Goal: Transaction & Acquisition: Purchase product/service

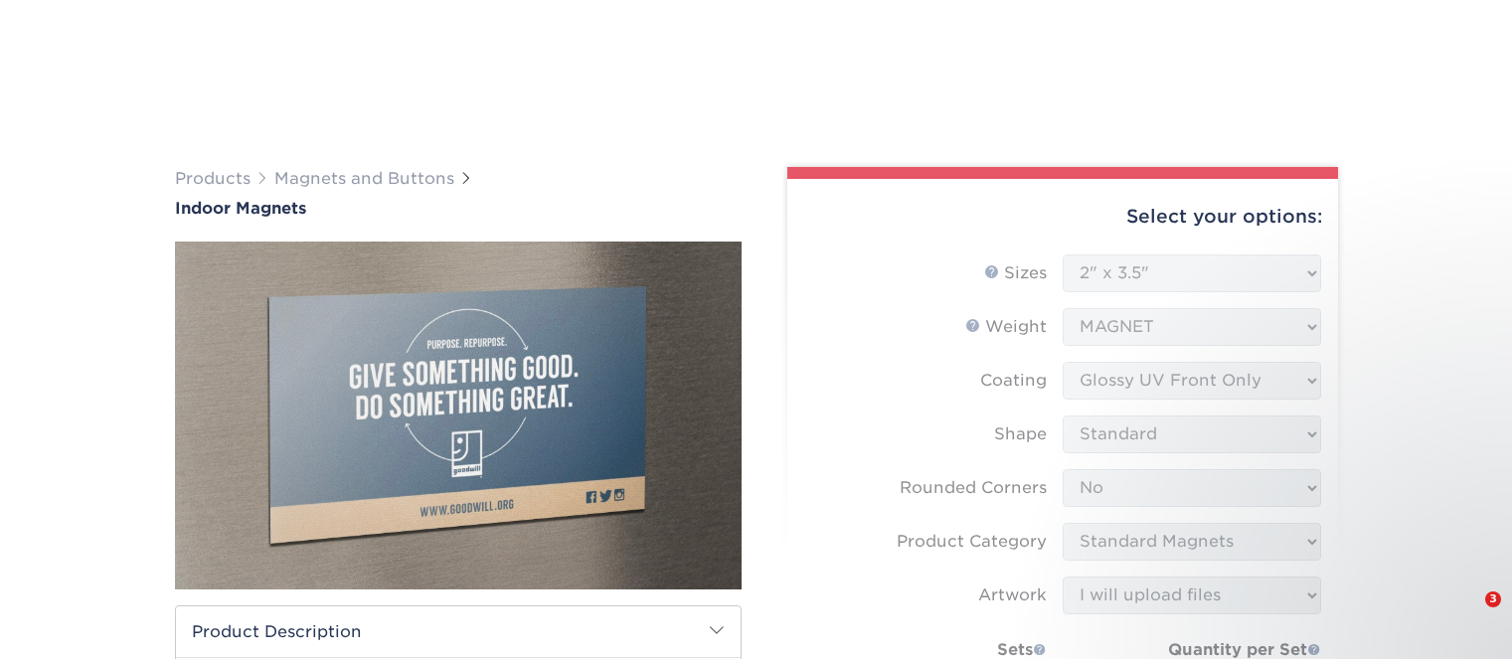
select select "2.00x3.50"
select select "0"
select select "94f3b56e-8c08-41aa-8555-5876b16679e9"
select select "upload"
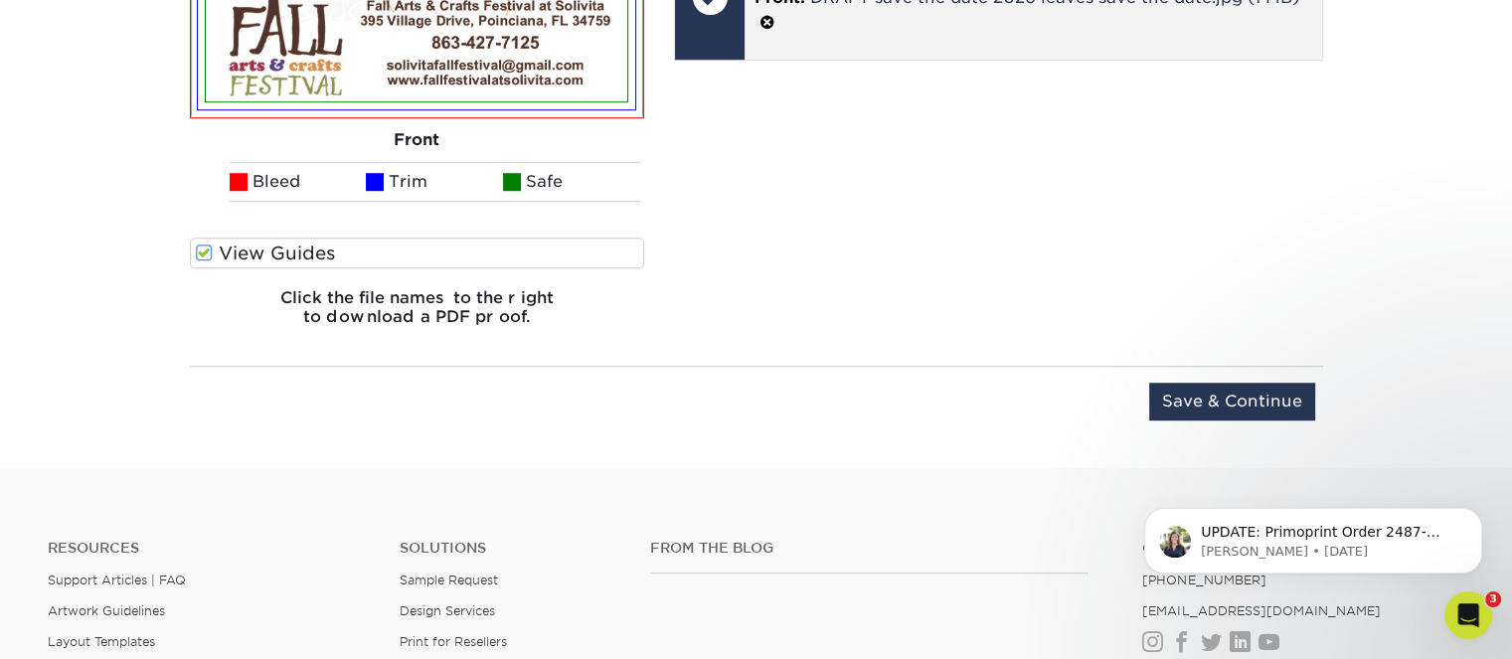
scroll to position [1481, 0]
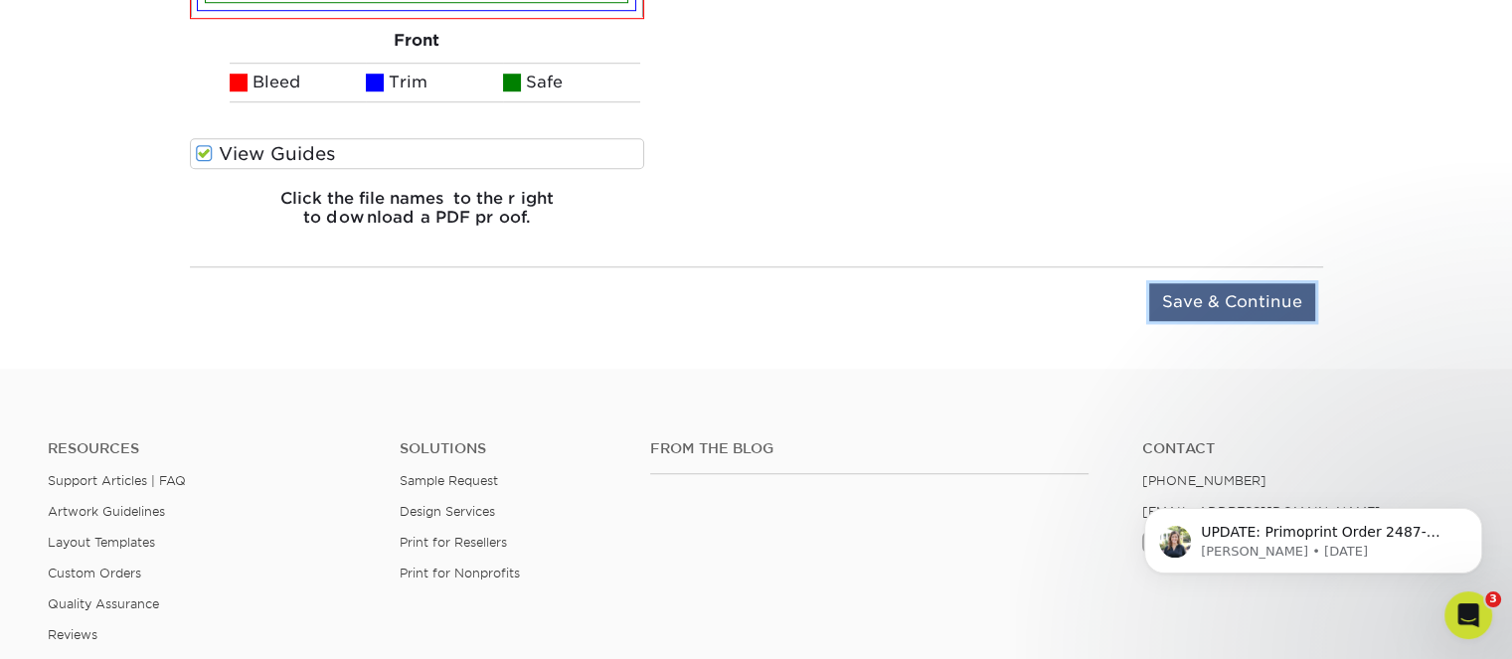
click at [1282, 295] on input "Save & Continue" at bounding box center [1232, 302] width 166 height 38
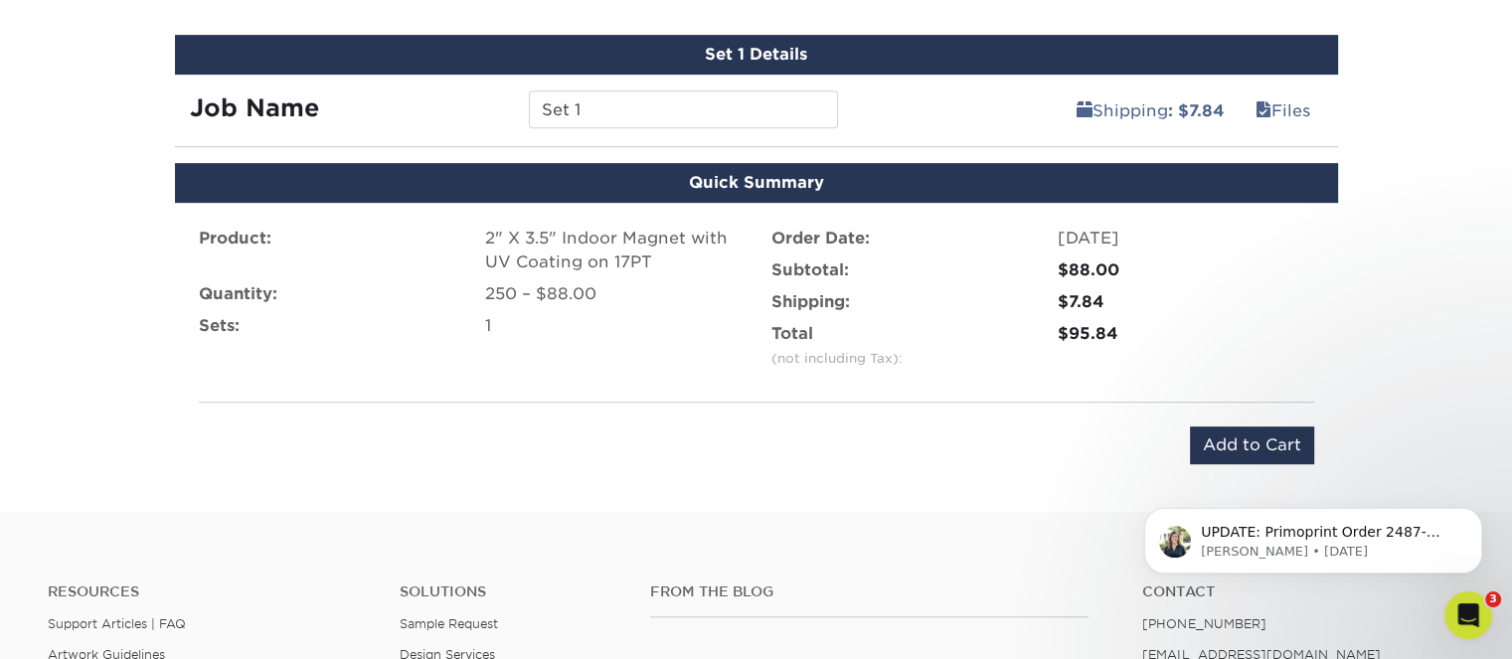
scroll to position [1083, 0]
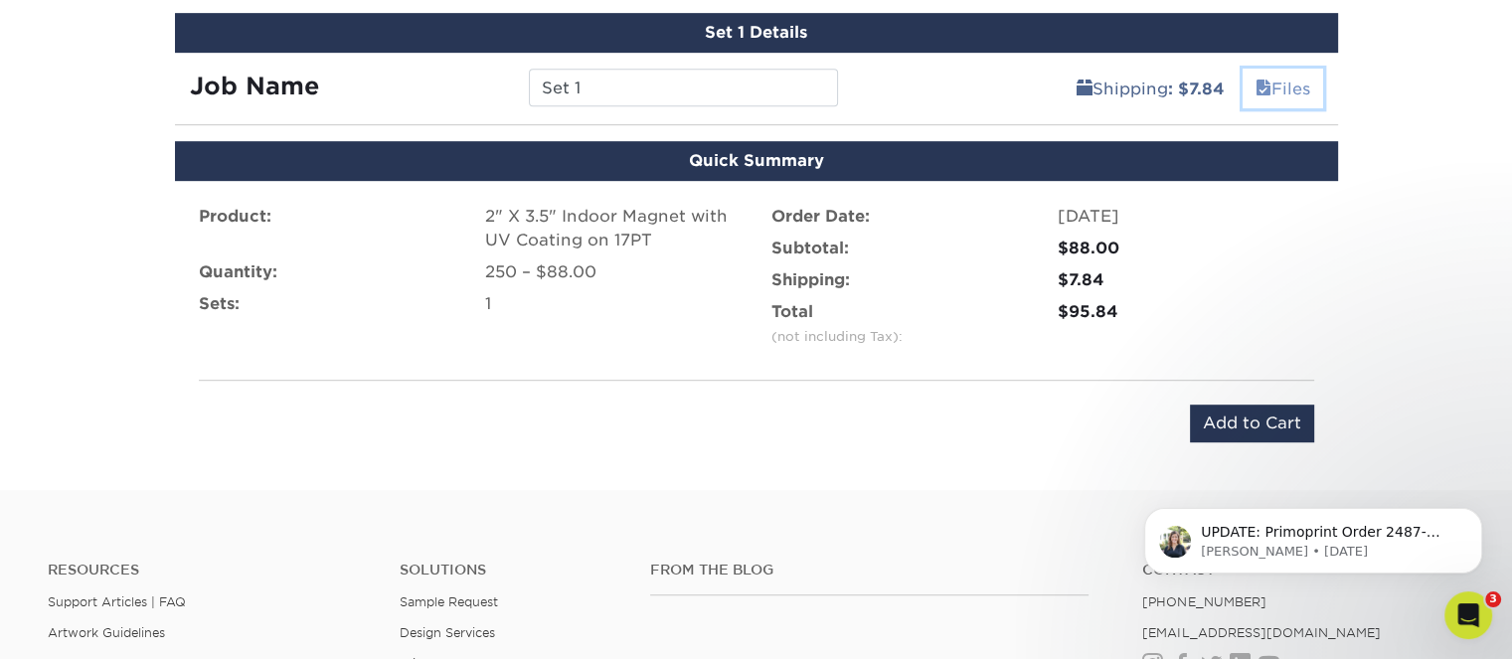
click at [1296, 91] on link "Files" at bounding box center [1282, 89] width 81 height 40
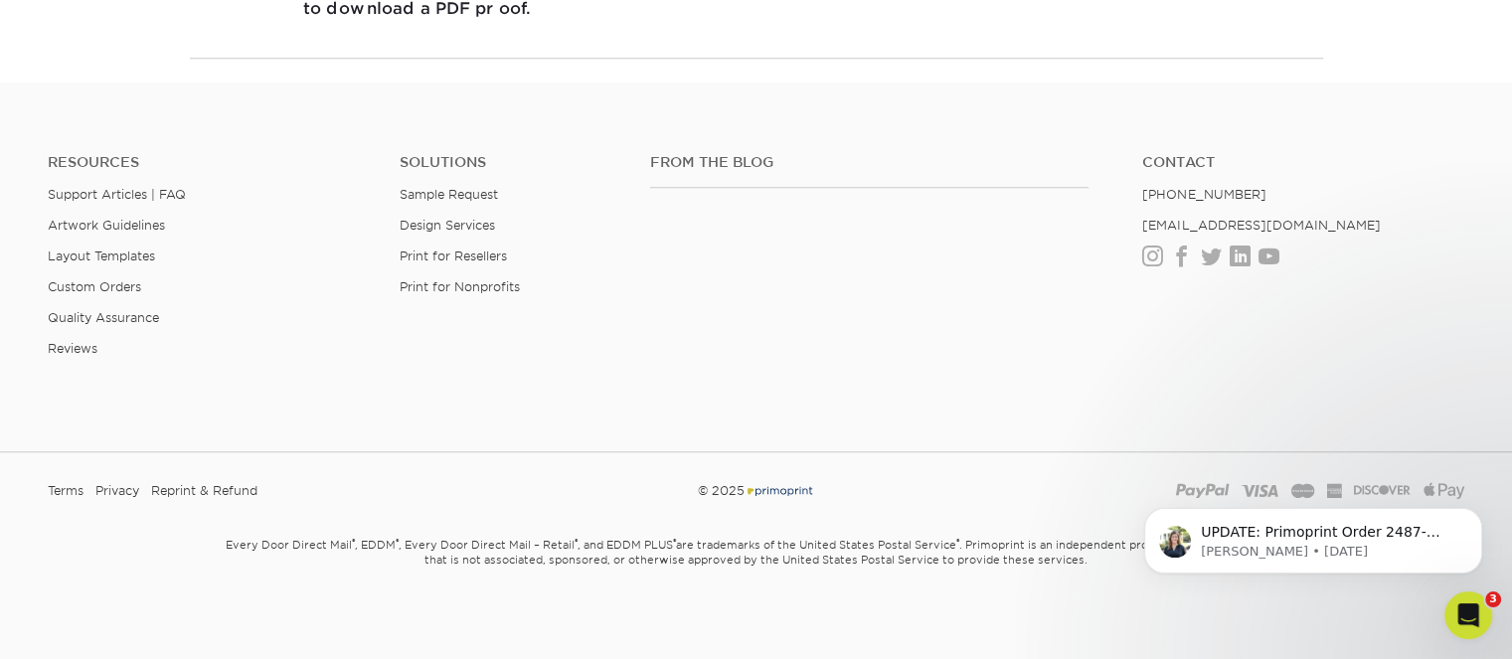
scroll to position [1692, 0]
click at [1252, 533] on p "UPDATE: Primoprint Order 2487-101873-85742 Hello Retha, Your order is currently…" at bounding box center [1329, 533] width 256 height 20
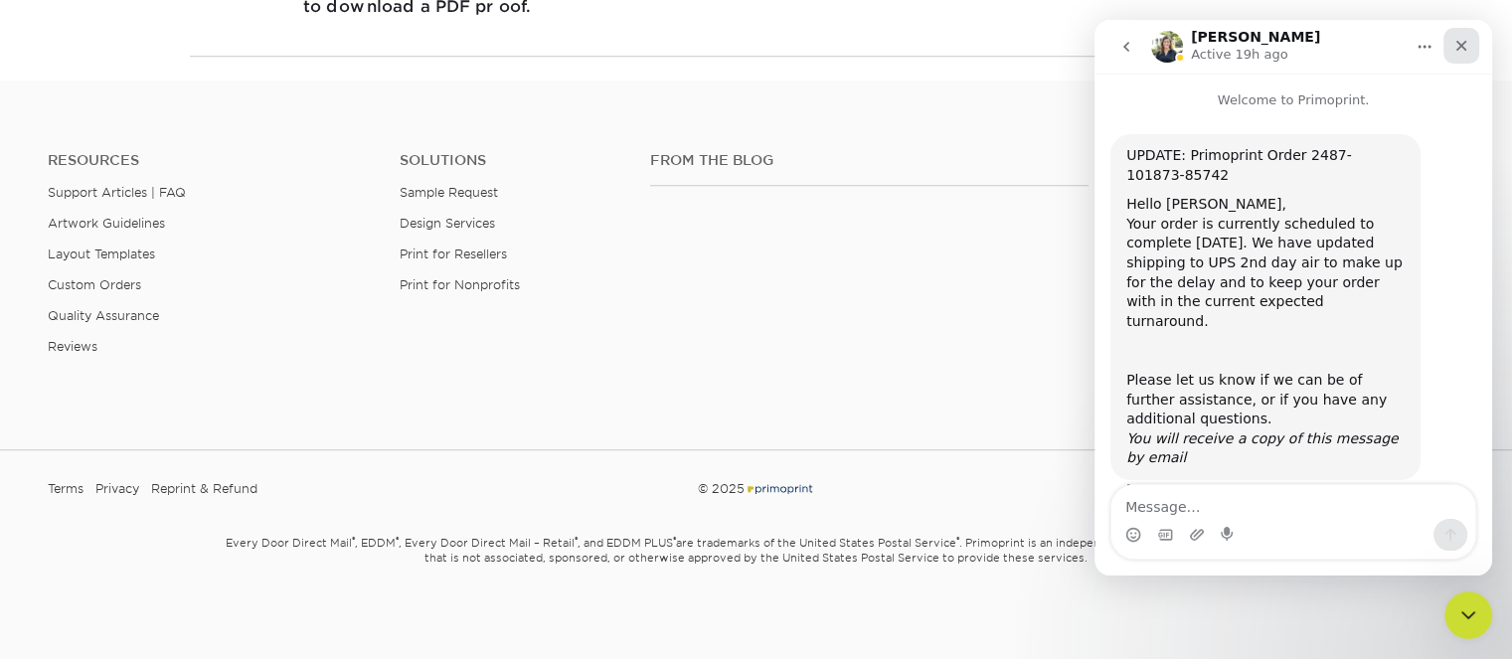
scroll to position [16, 0]
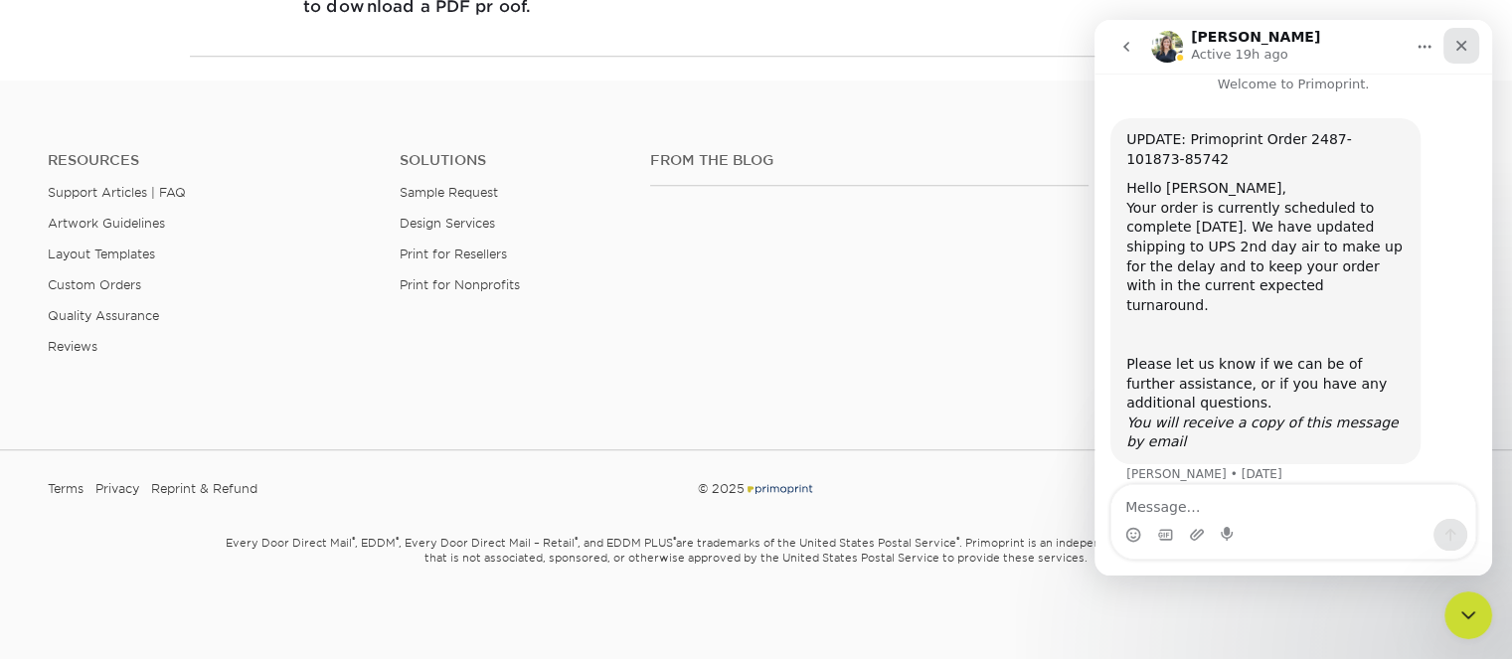
click at [1464, 41] on icon "Close" at bounding box center [1461, 46] width 11 height 11
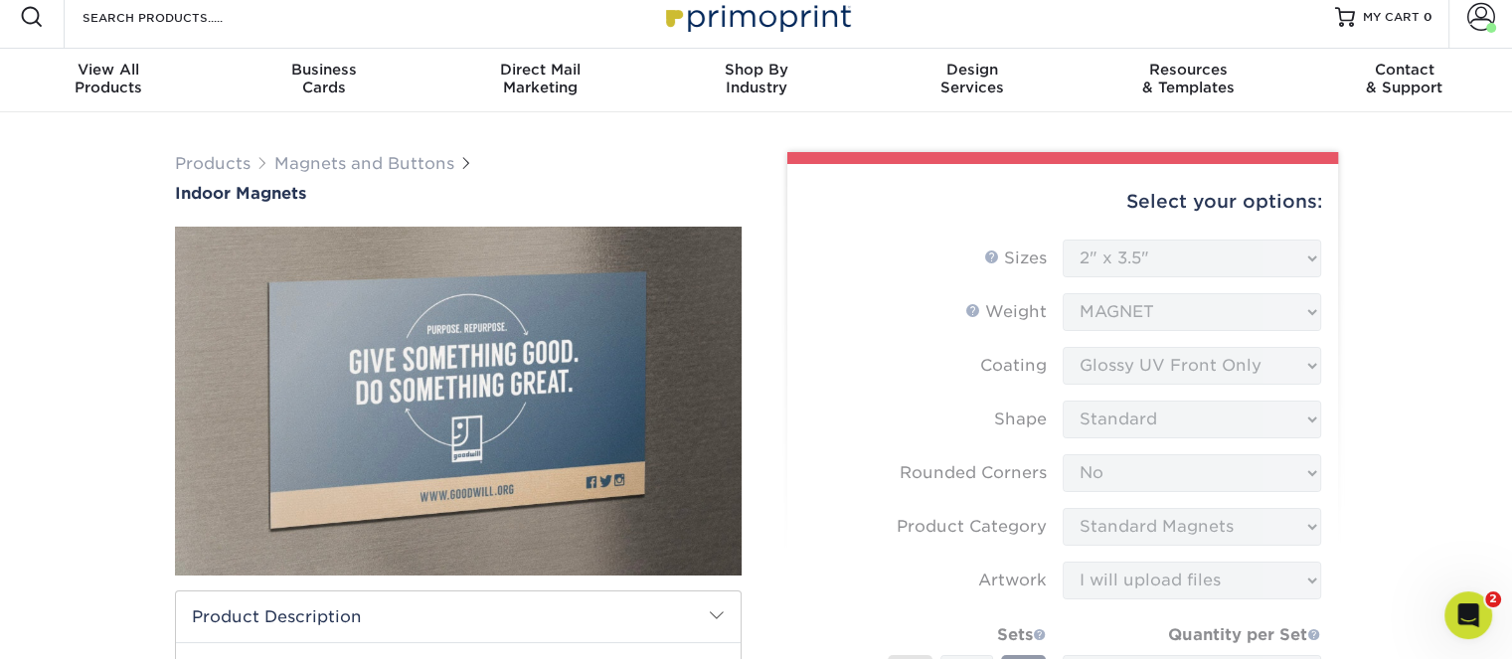
scroll to position [0, 0]
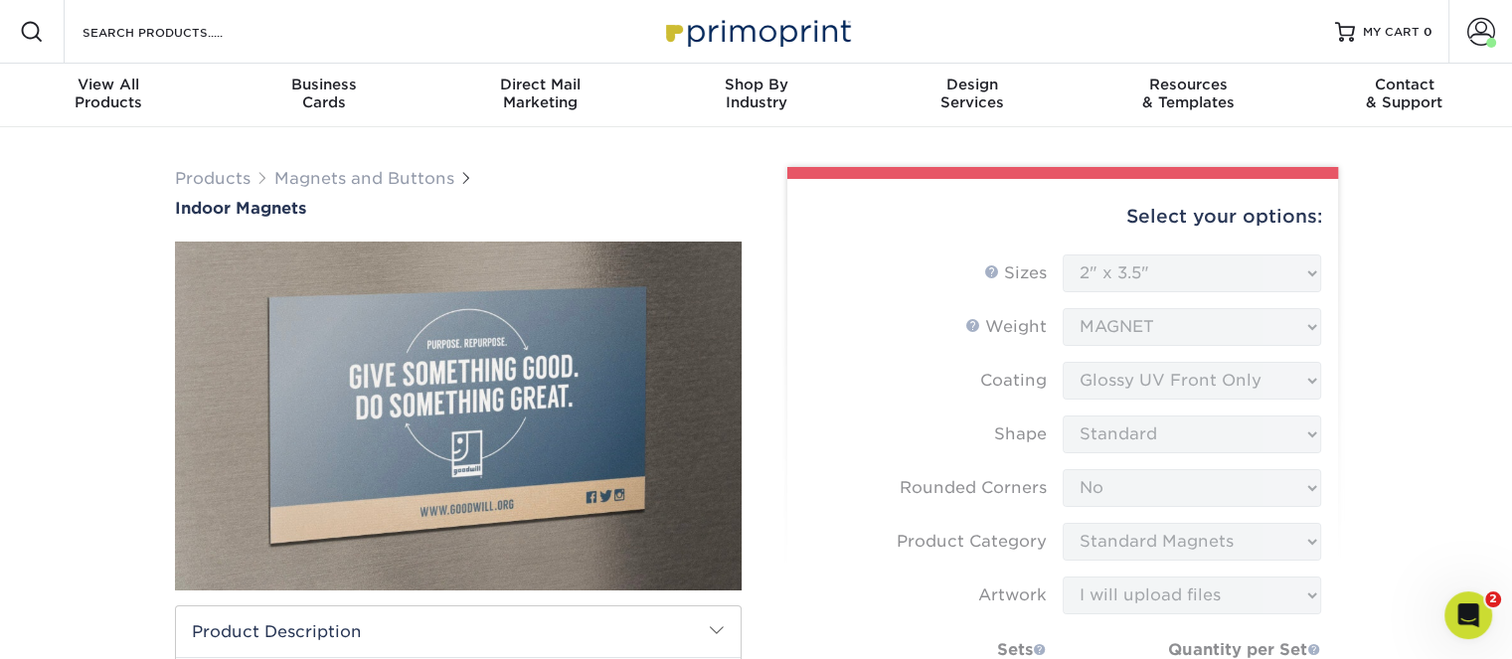
drag, startPoint x: 1385, startPoint y: 33, endPoint x: 1282, endPoint y: 40, distance: 103.6
click at [1384, 33] on span "MY CART" at bounding box center [1391, 32] width 57 height 17
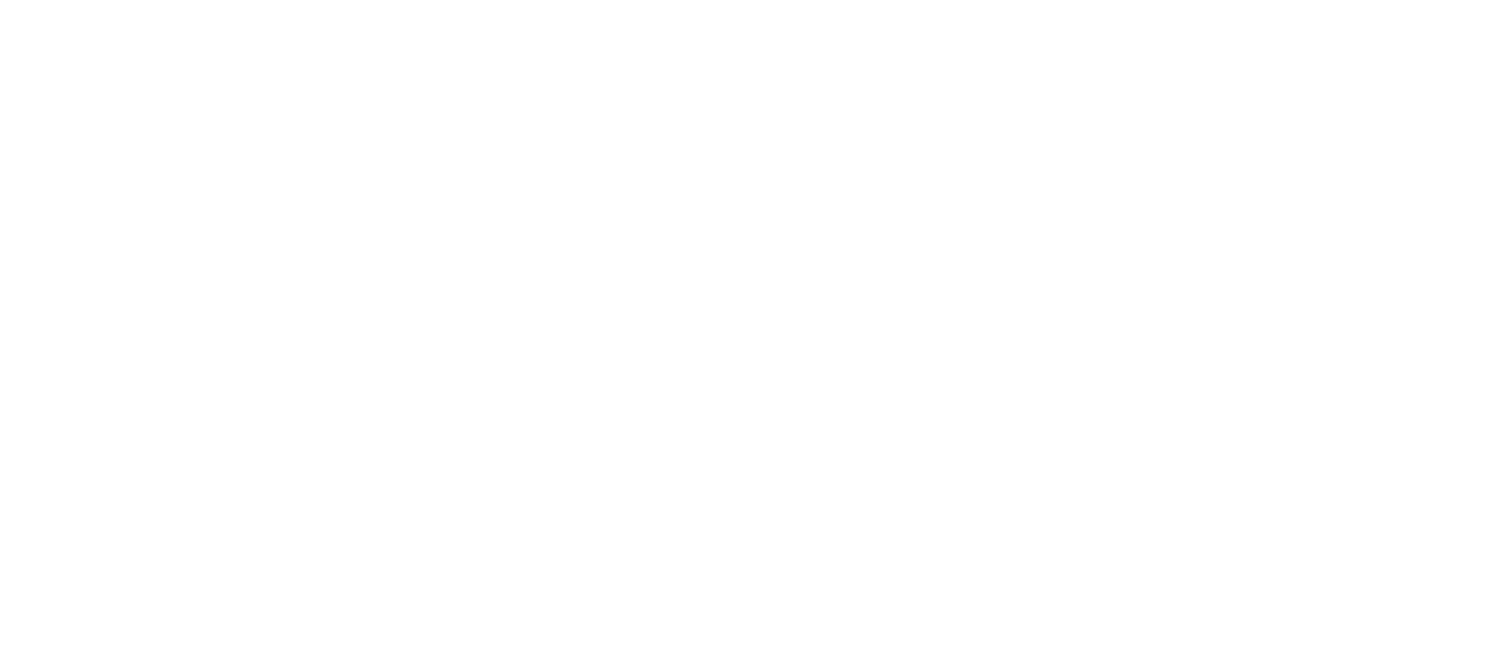
select select "2.00x3.50"
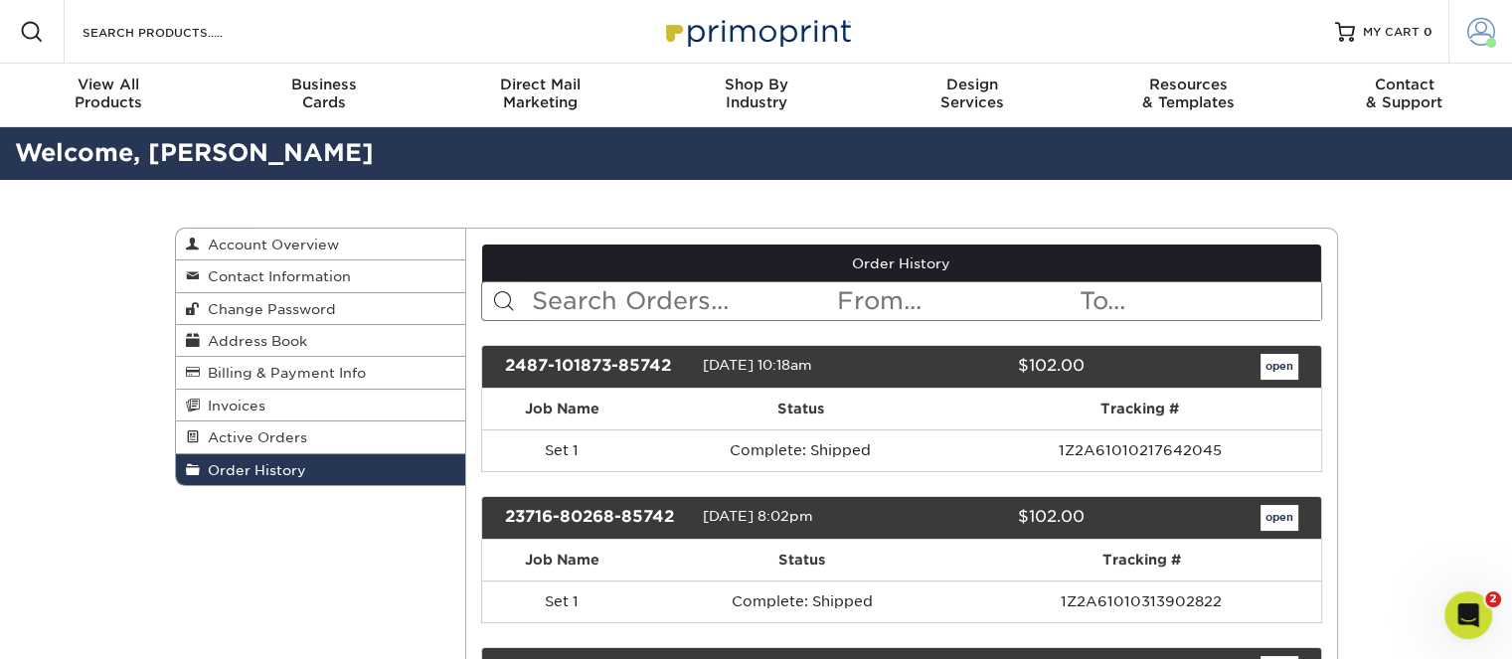
click at [1475, 31] on span at bounding box center [1481, 32] width 28 height 28
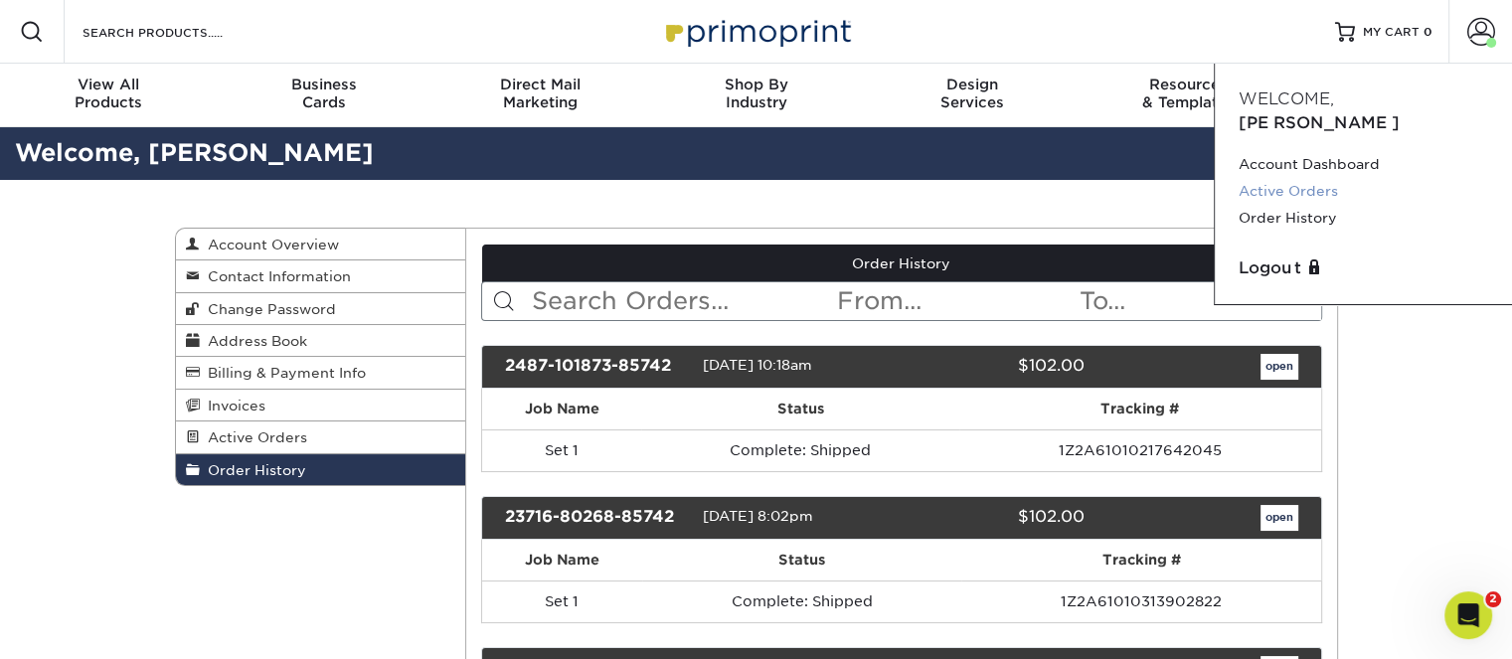
click at [1297, 178] on link "Active Orders" at bounding box center [1362, 191] width 249 height 27
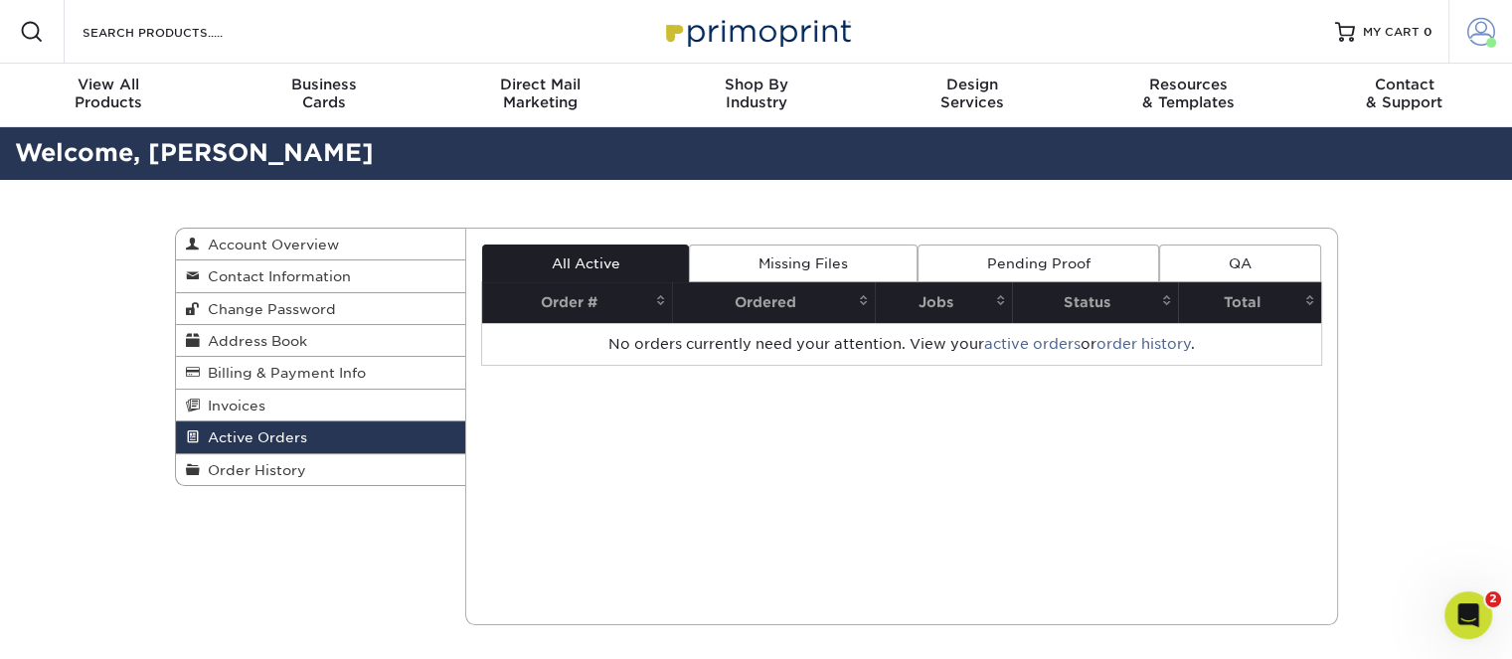
click at [1483, 26] on span at bounding box center [1481, 32] width 28 height 28
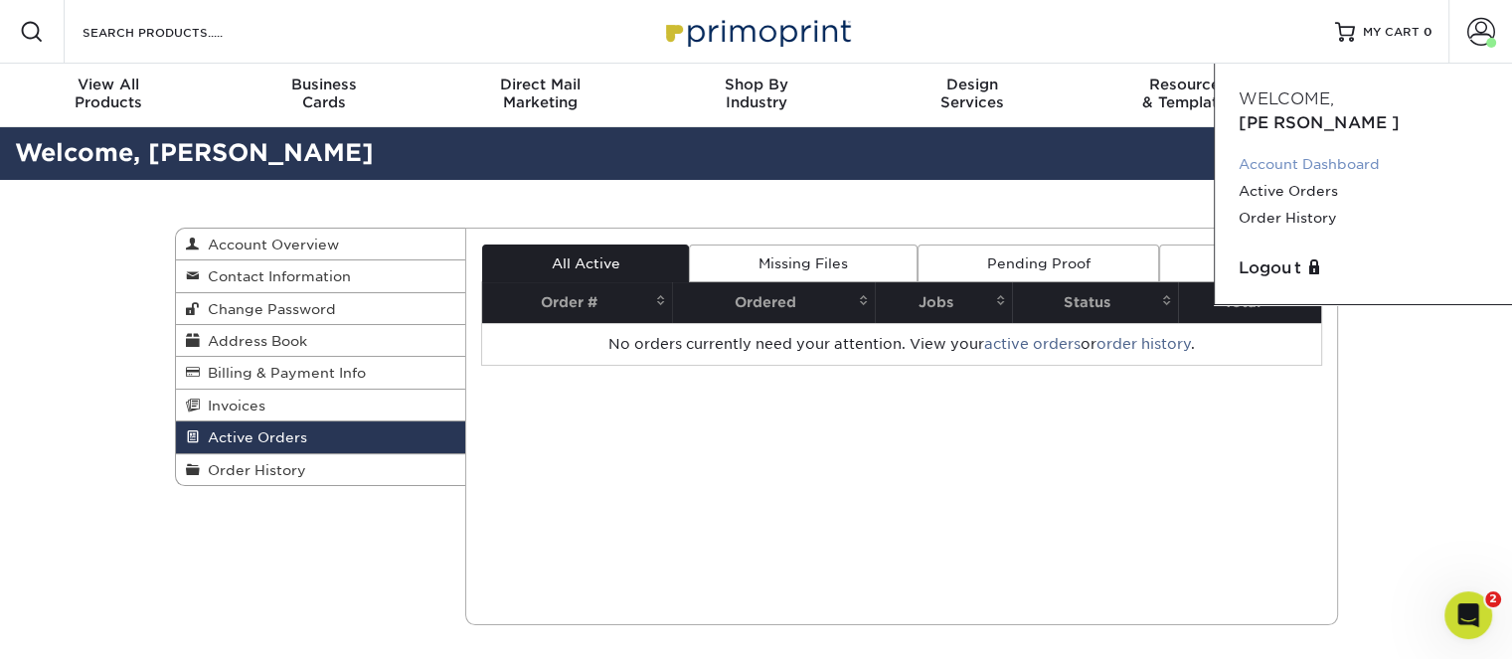
click at [1327, 151] on link "Account Dashboard" at bounding box center [1362, 164] width 249 height 27
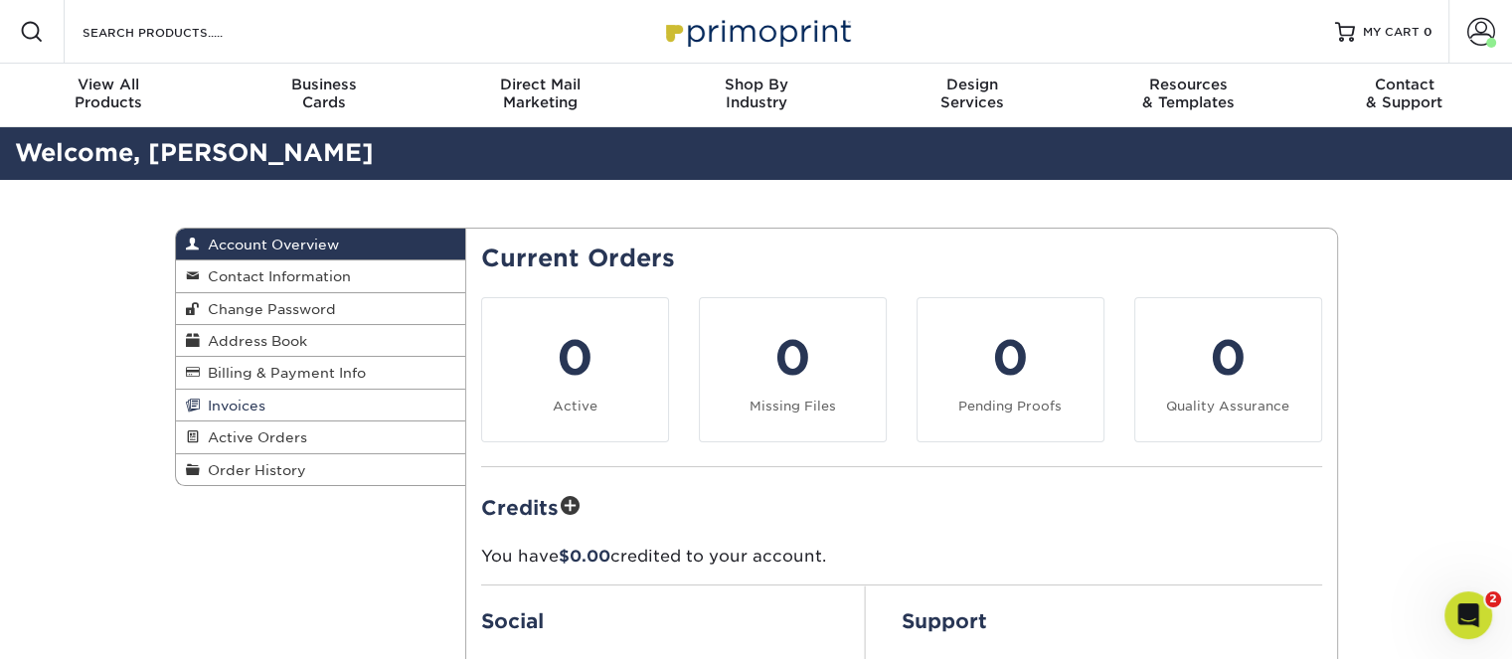
click at [290, 401] on link "Invoices" at bounding box center [321, 406] width 290 height 32
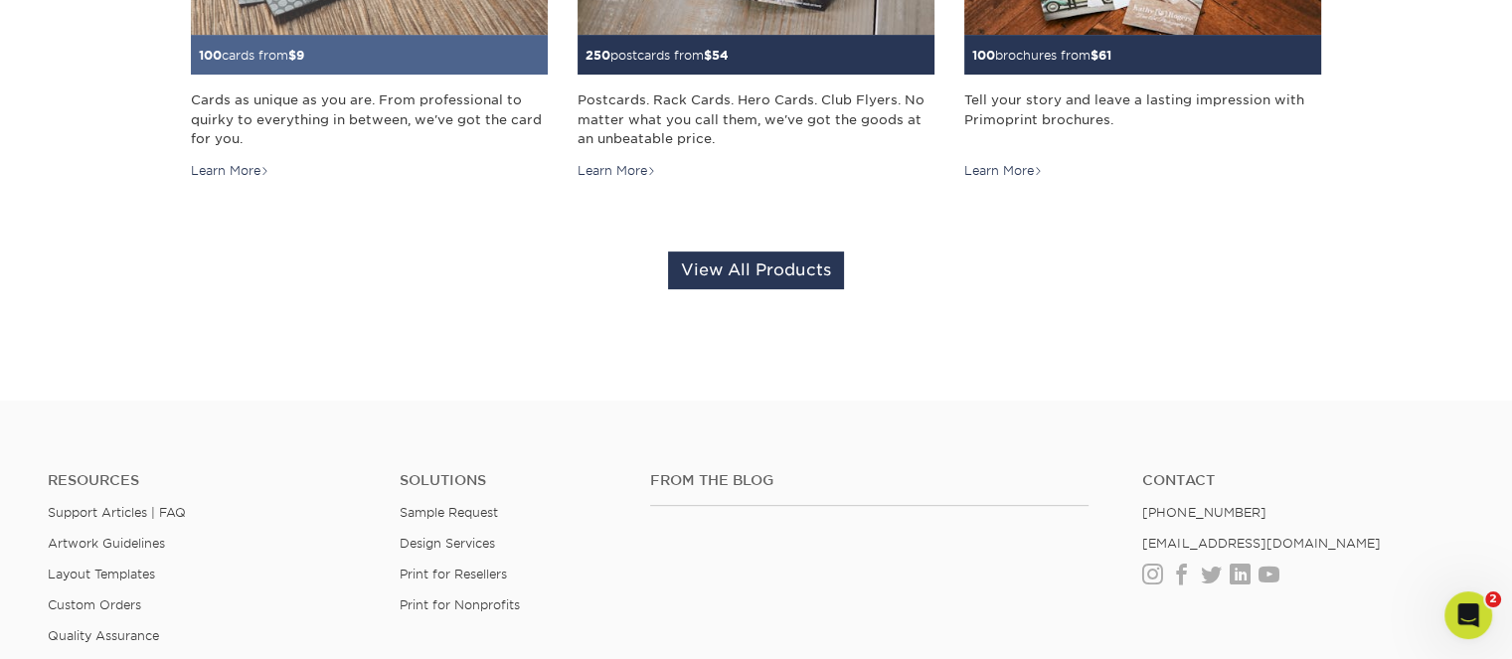
scroll to position [402, 0]
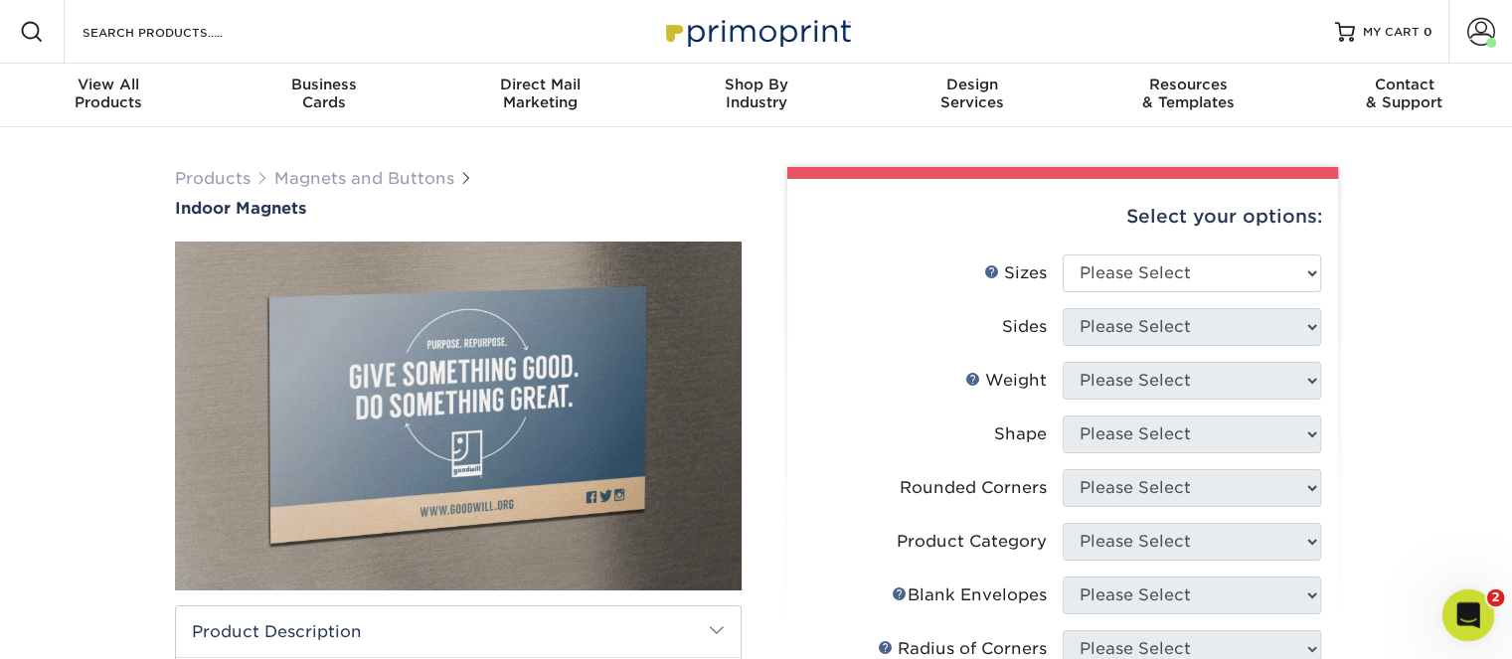
click at [1449, 610] on div "Open Intercom Messenger" at bounding box center [1465, 612] width 66 height 66
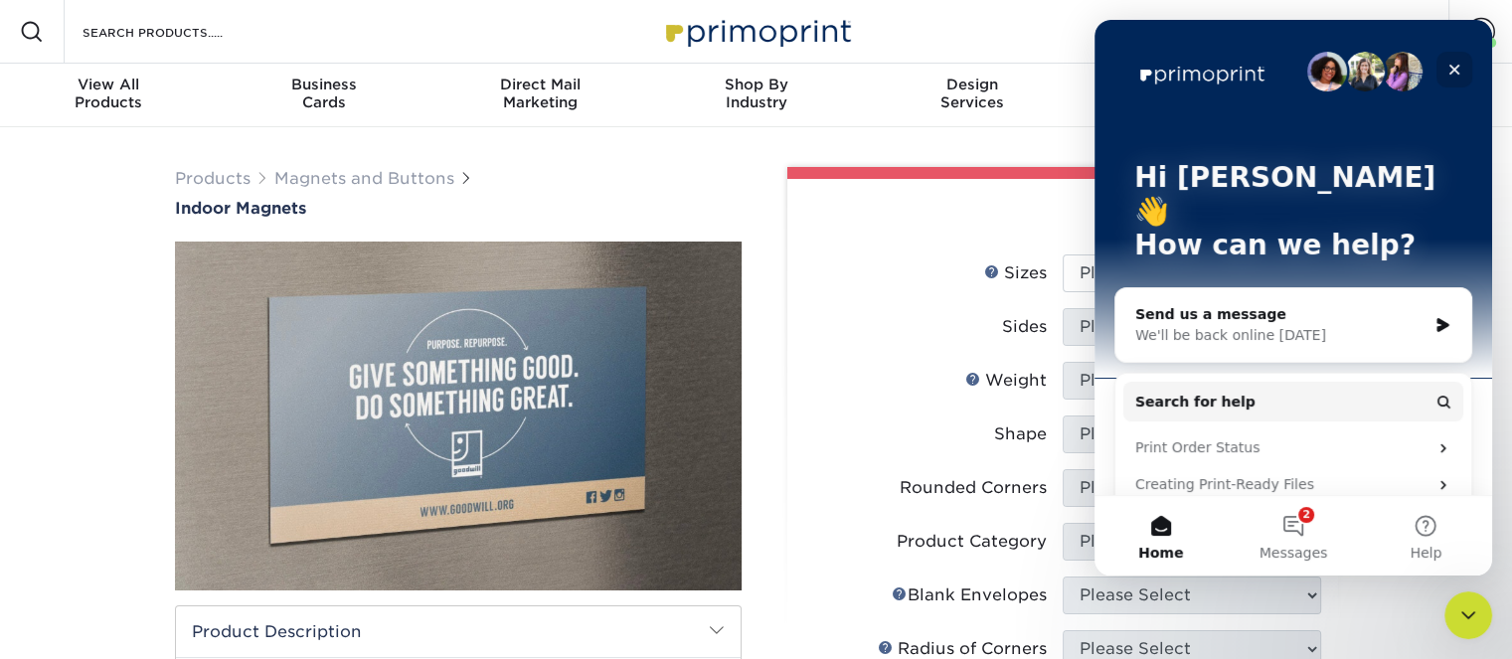
click at [1456, 63] on icon "Close" at bounding box center [1454, 70] width 16 height 16
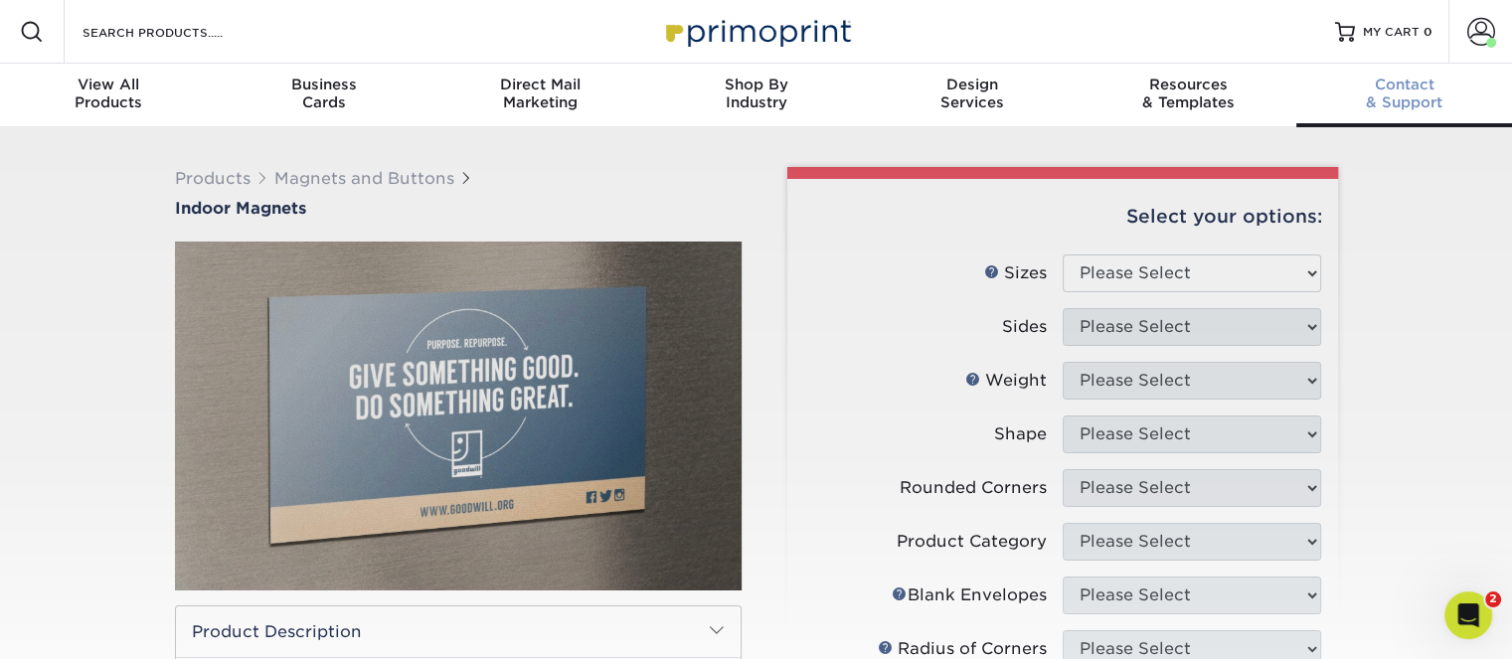
click at [1413, 96] on div "Contact & Support" at bounding box center [1404, 94] width 216 height 36
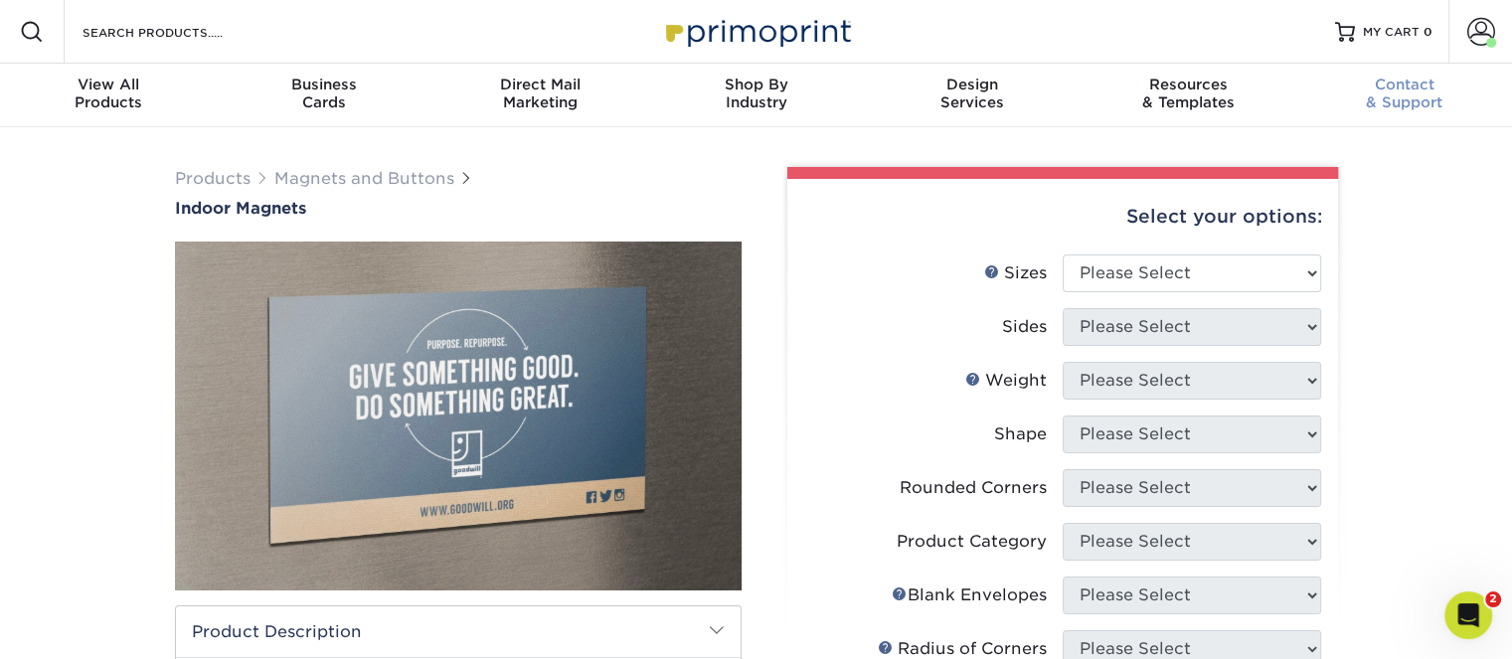
click at [1430, 98] on div "Contact & Support" at bounding box center [1404, 94] width 216 height 36
click at [1306, 273] on select "Please Select 2" x 3.5" 2.5" x 3.5" 3" x 4" 3.5" x 8.5" 4" x 6" 4" x 7" 4" x 8"…" at bounding box center [1191, 273] width 258 height 38
select select "2.00x3.50"
click at [1062, 254] on select "Please Select 2" x 3.5" 2.5" x 3.5" 3" x 4" 3.5" x 8.5" 4" x 6" 4" x 7" 4" x 8"…" at bounding box center [1191, 273] width 258 height 38
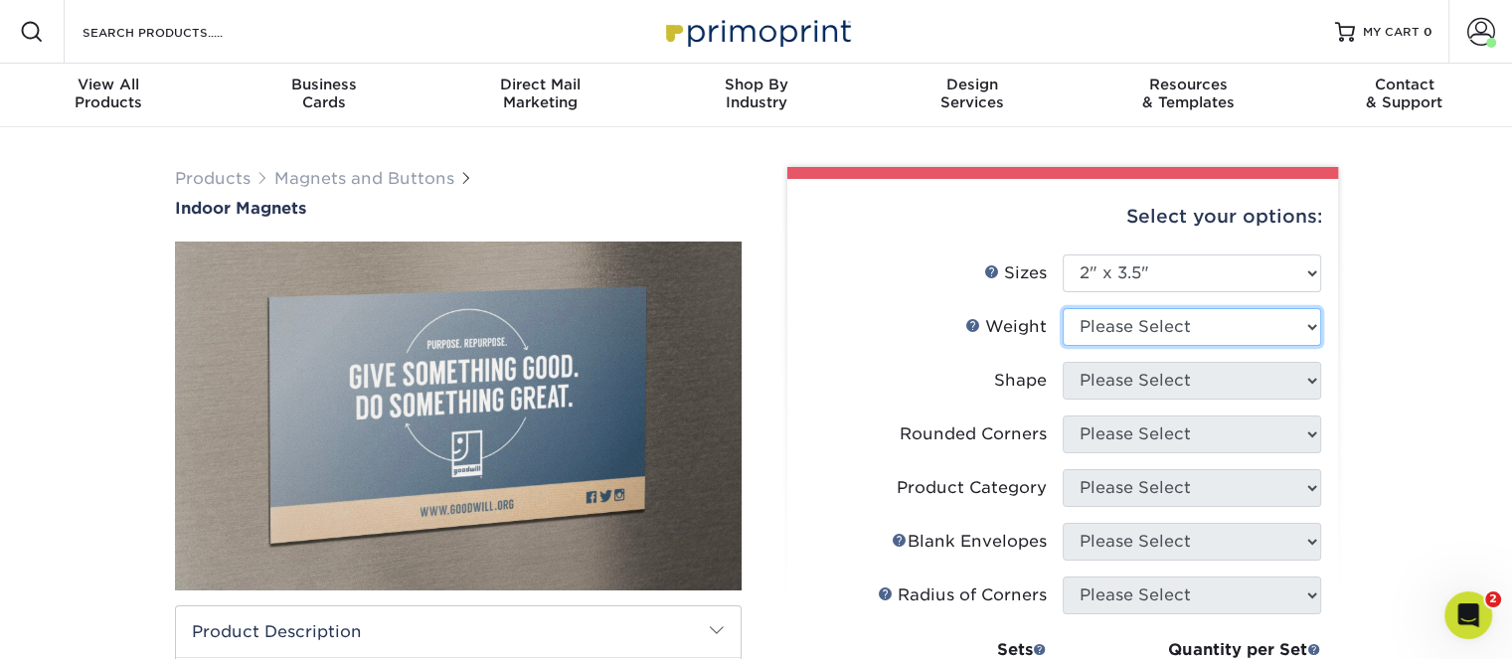
click at [1308, 318] on select "Please Select MAGNET" at bounding box center [1191, 327] width 258 height 38
select select "MAGNET"
click at [1062, 308] on select "Please Select MAGNET" at bounding box center [1191, 327] width 258 height 38
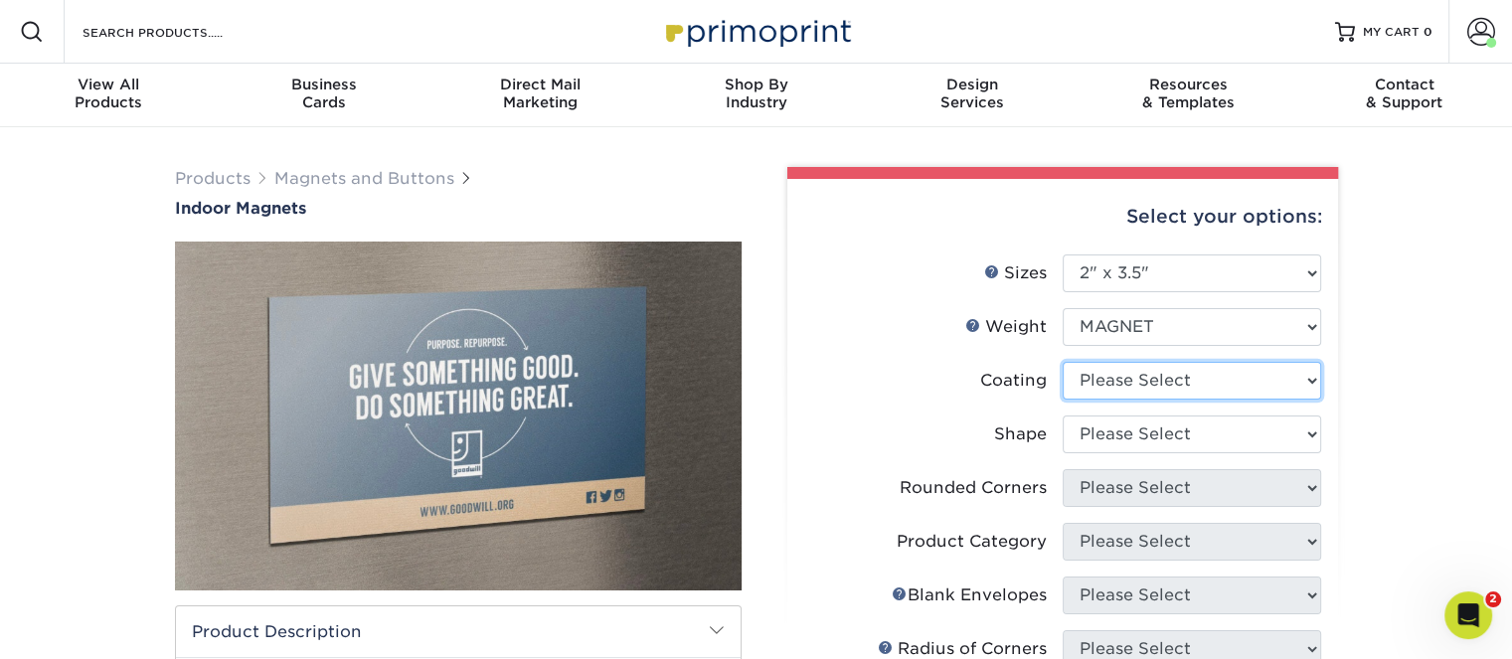
click at [1312, 380] on select at bounding box center [1191, 381] width 258 height 38
select select "1e8116af-acfc-44b1-83dc-8181aa338834"
click at [1062, 362] on select at bounding box center [1191, 381] width 258 height 38
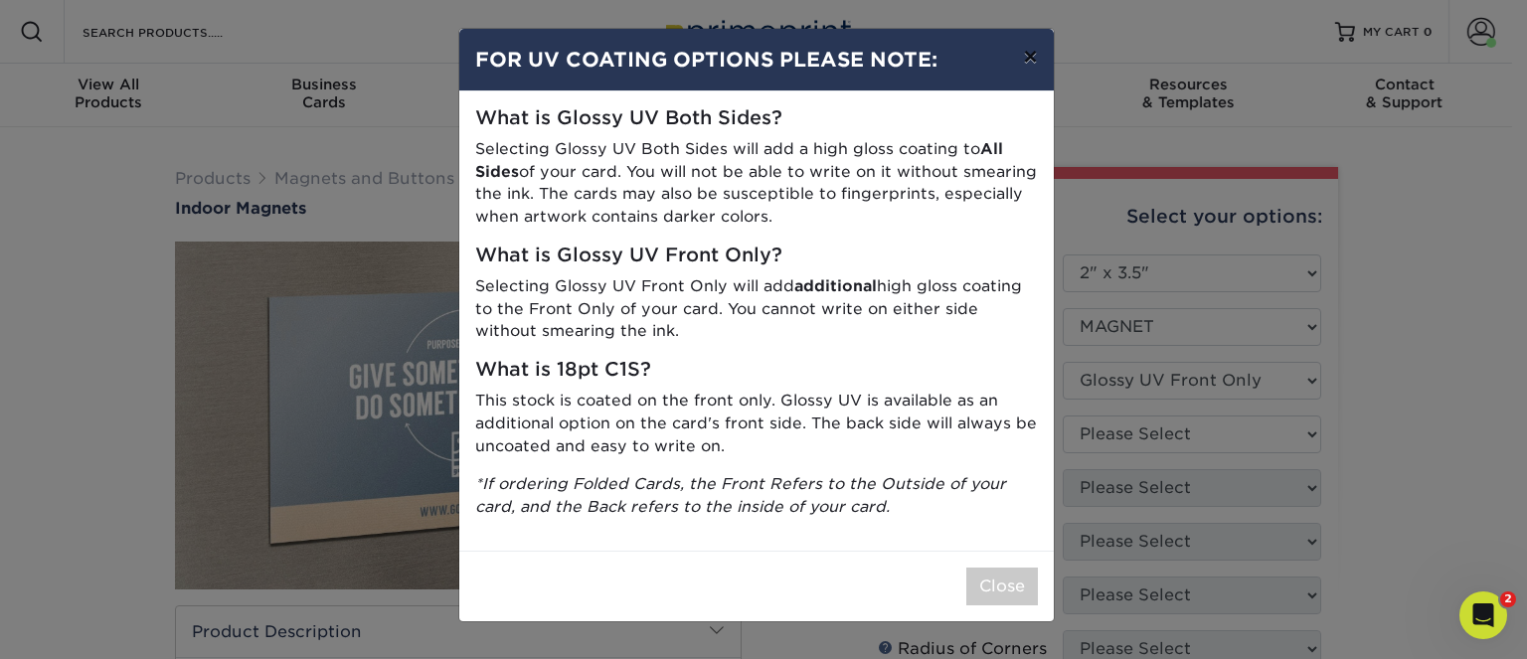
click at [1030, 55] on button "×" at bounding box center [1030, 57] width 46 height 56
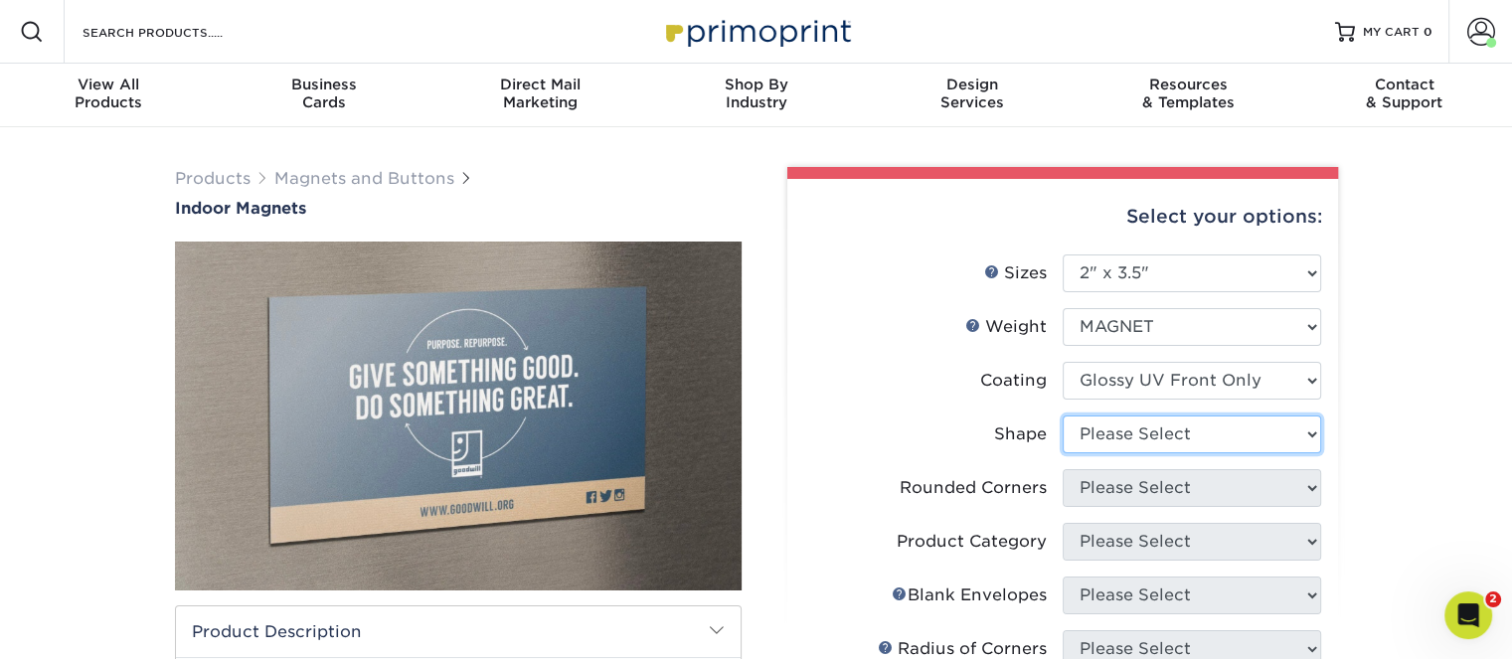
click at [1307, 432] on select "Please Select Standard Oval" at bounding box center [1191, 434] width 258 height 38
select select "standard"
click at [1062, 415] on select "Please Select Standard Oval" at bounding box center [1191, 434] width 258 height 38
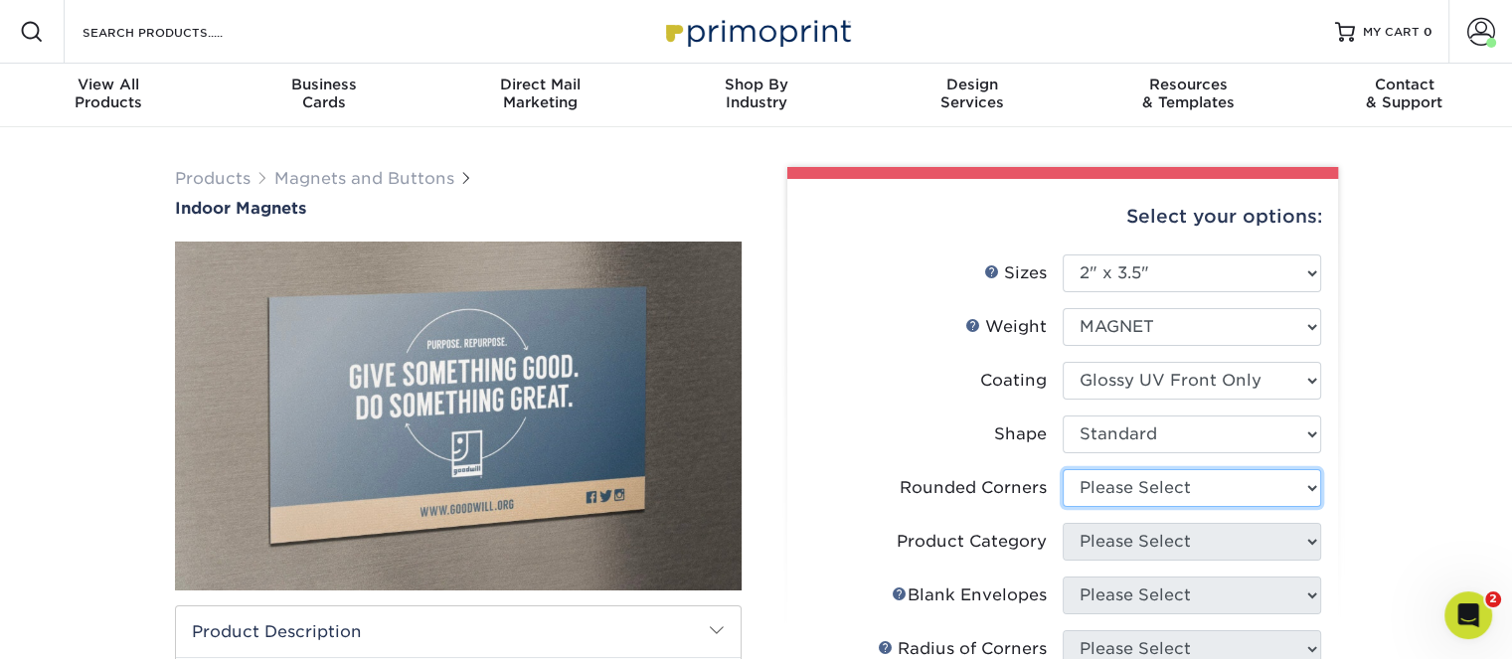
click at [1308, 488] on select "Please Select Yes - Round 4 Corners No" at bounding box center [1191, 488] width 258 height 38
select select "0"
click at [1062, 469] on select "Please Select Yes - Round 4 Corners No" at bounding box center [1191, 488] width 258 height 38
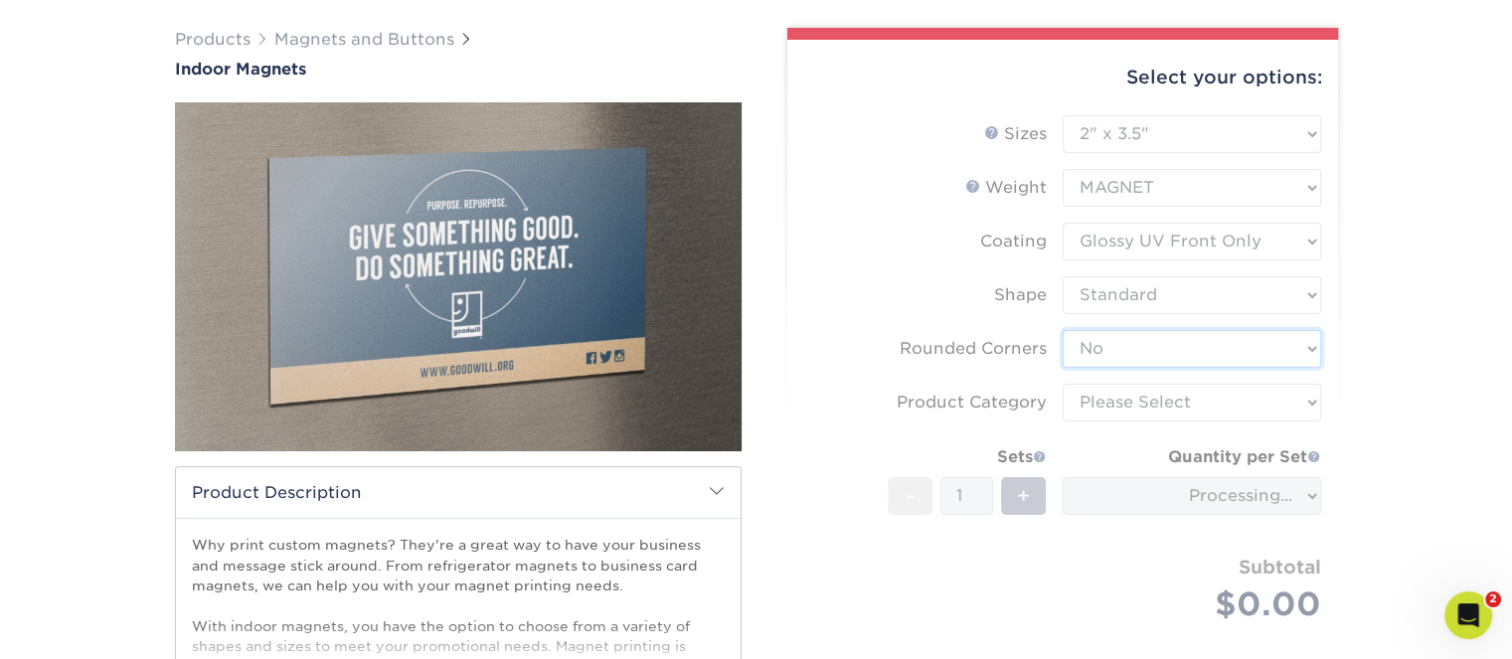
scroll to position [298, 0]
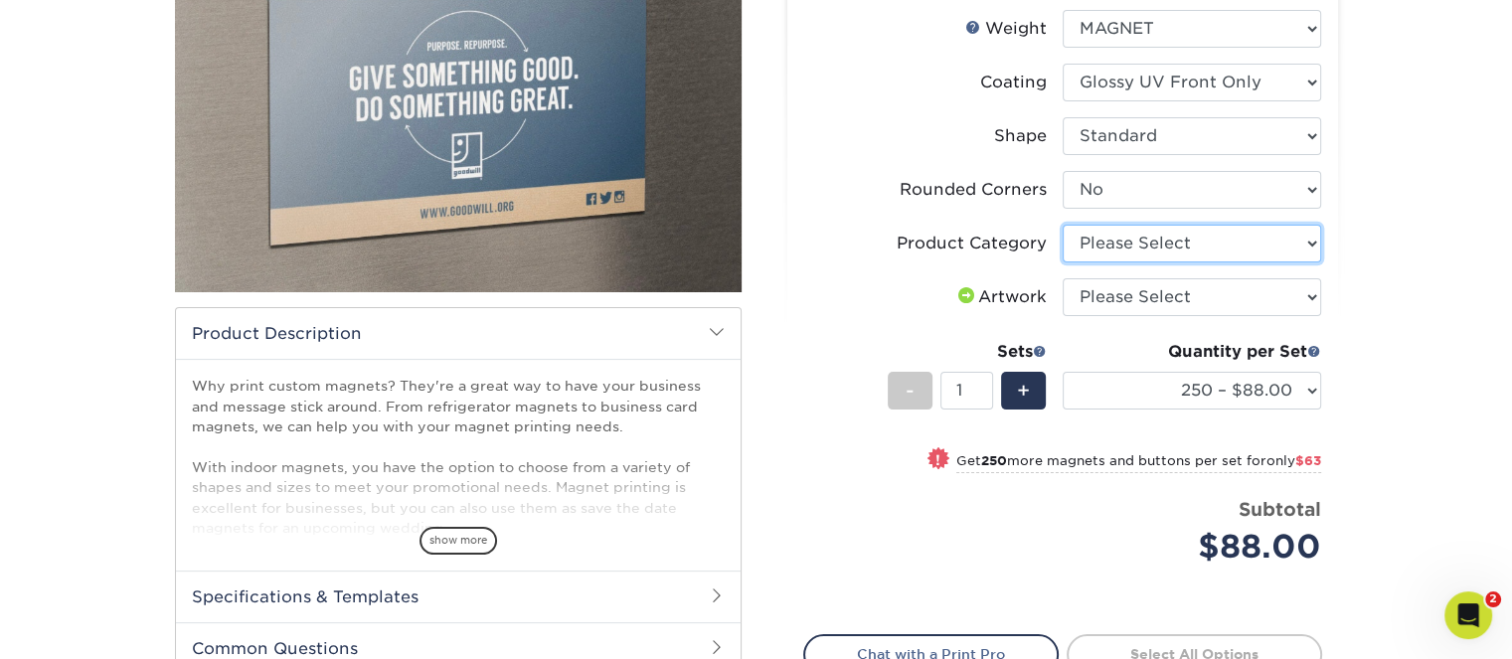
click at [1316, 241] on select "Please Select Standard Magnets" at bounding box center [1191, 244] width 258 height 38
select select "94f3b56e-8c08-41aa-8555-5876b16679e9"
click at [1062, 225] on select "Please Select Standard Magnets" at bounding box center [1191, 244] width 258 height 38
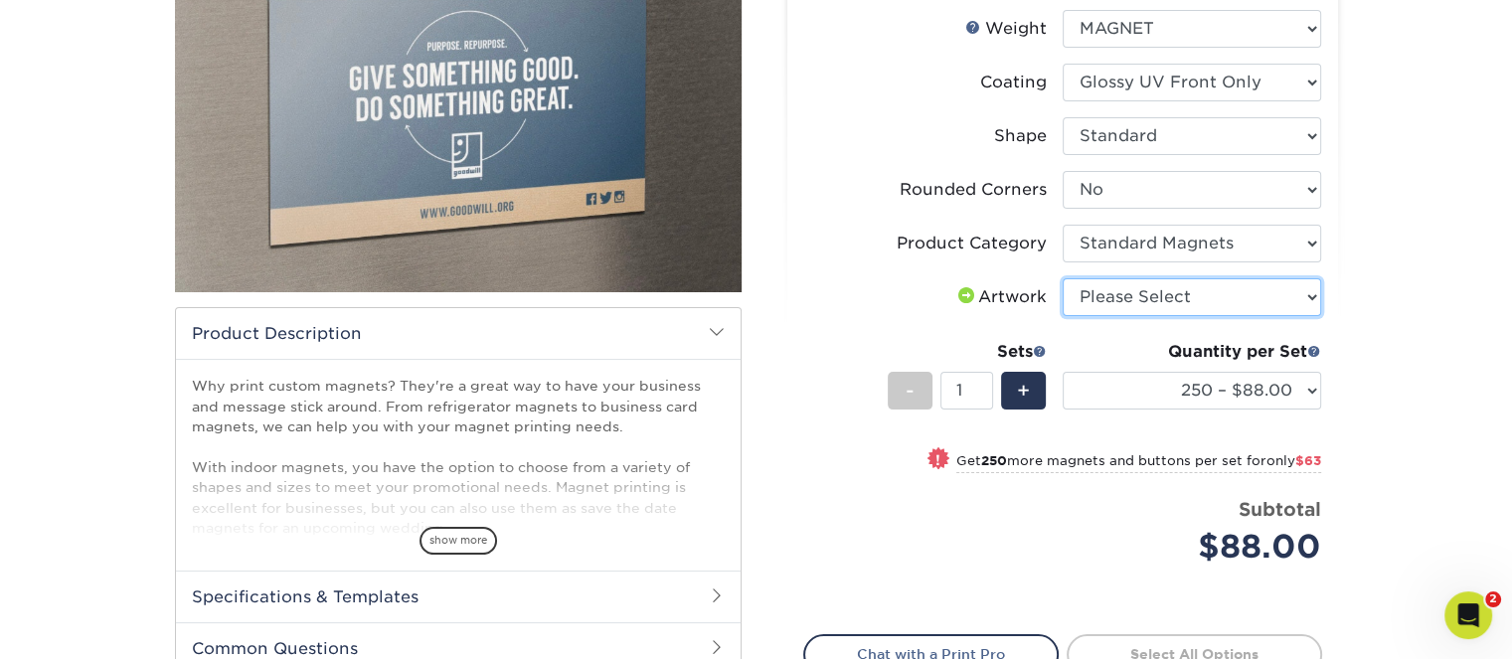
click at [1311, 298] on select "Please Select I will upload files I need a design - $50" at bounding box center [1191, 297] width 258 height 38
select select "upload"
click at [1062, 278] on select "Please Select I will upload files I need a design - $50" at bounding box center [1191, 297] width 258 height 38
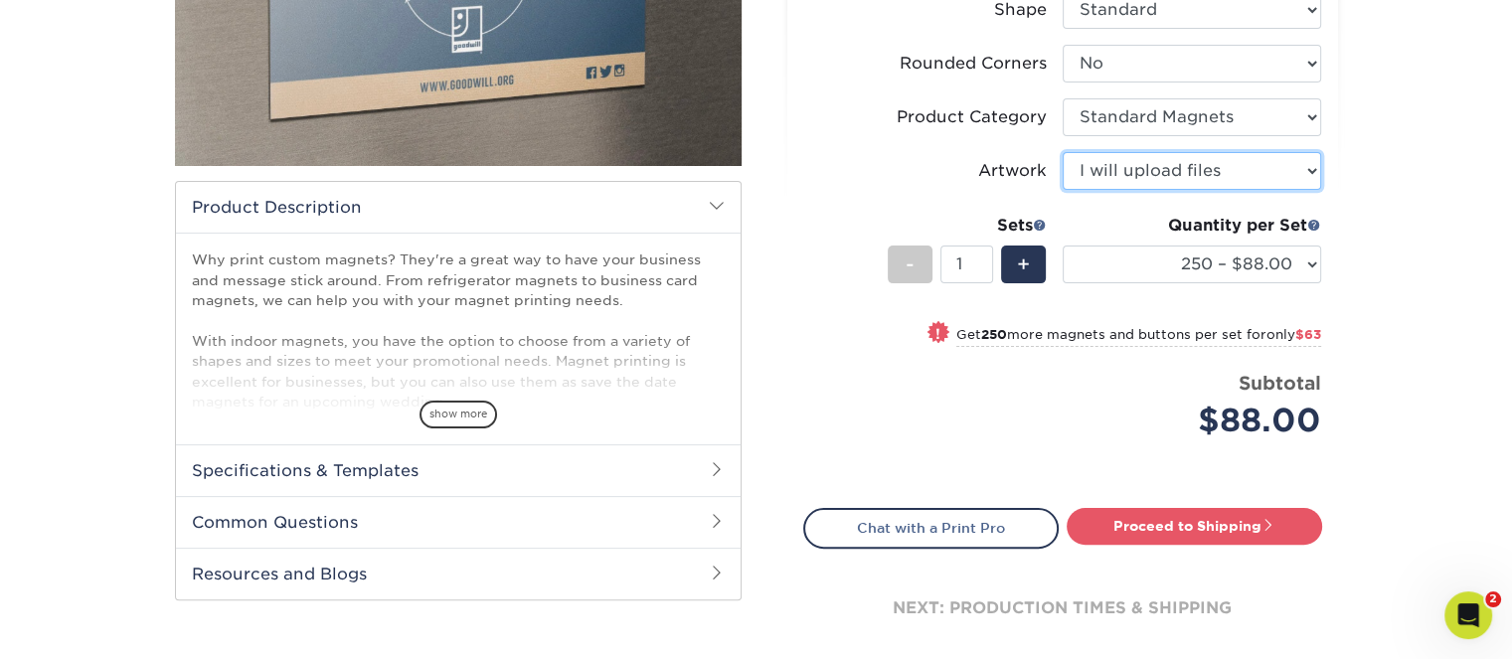
scroll to position [497, 0]
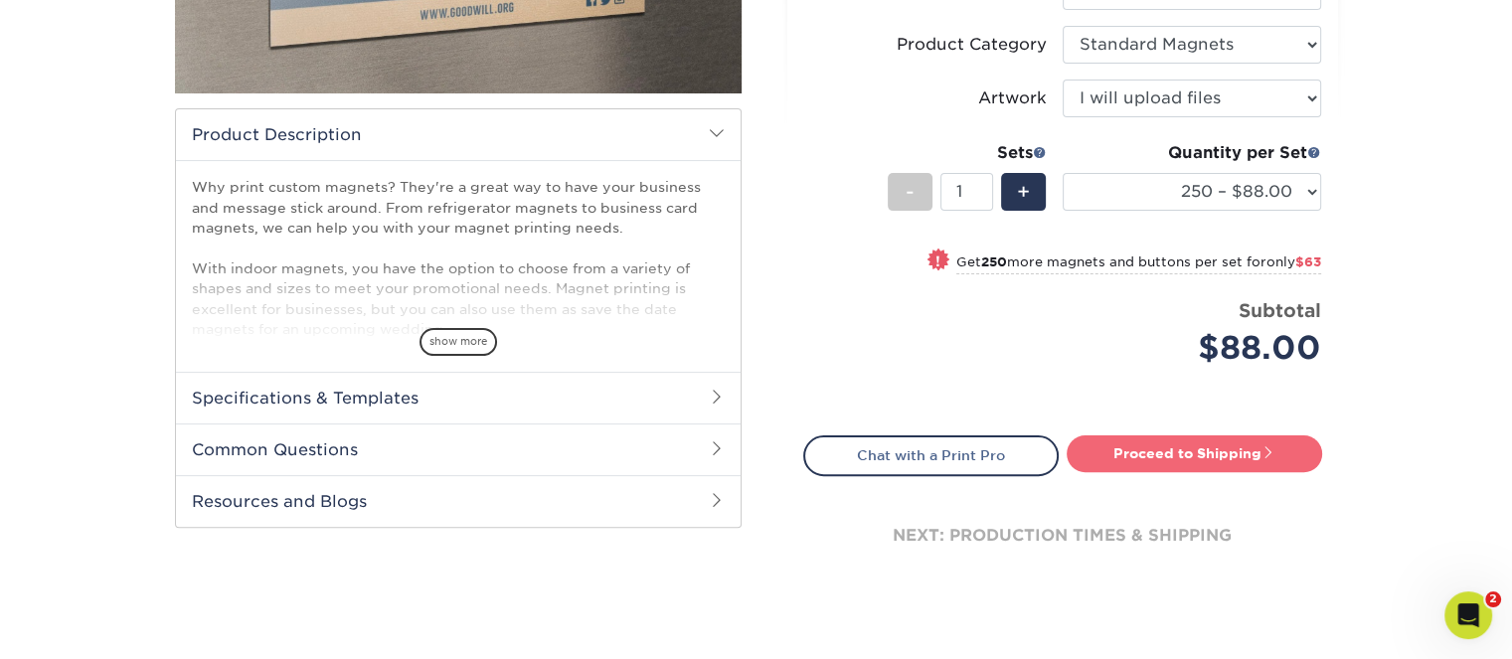
click at [1133, 448] on link "Proceed to Shipping" at bounding box center [1193, 453] width 255 height 36
type input "Set 1"
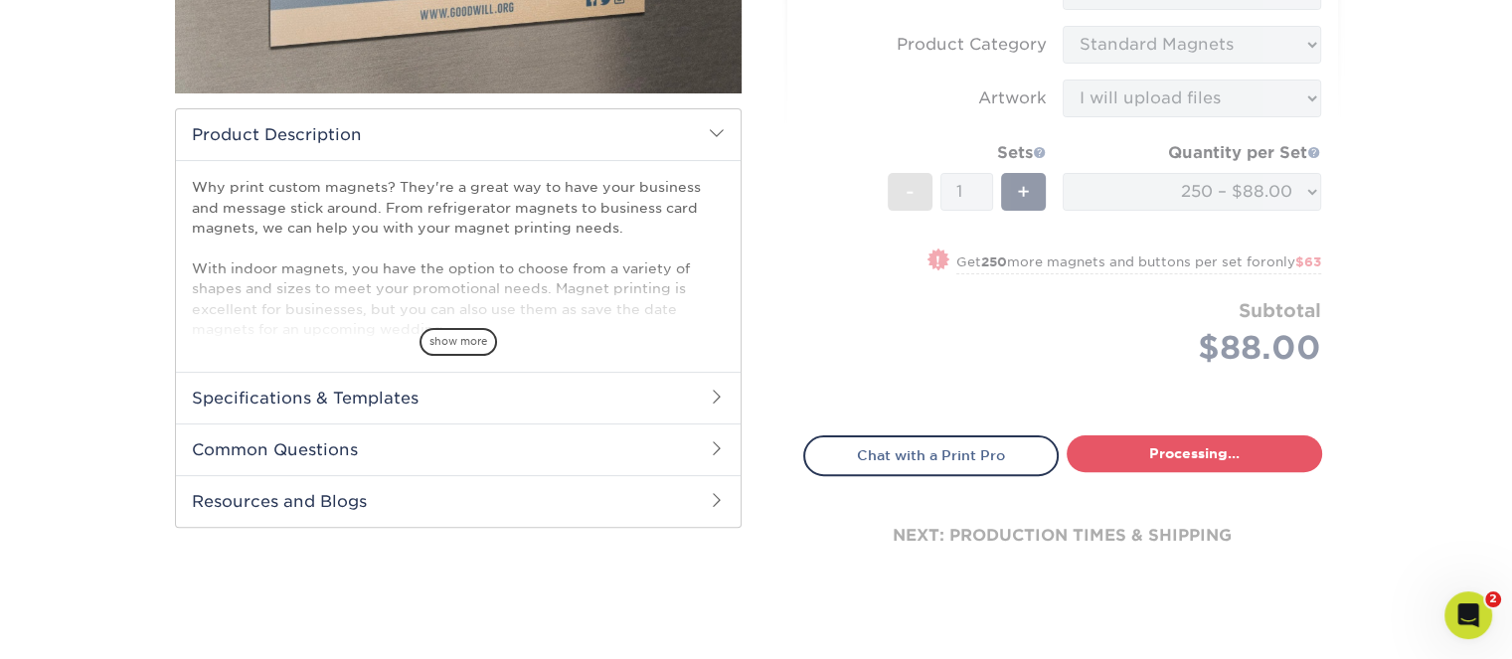
select select "22826458-8f74-45cf-81d2-e37dd1607e1a"
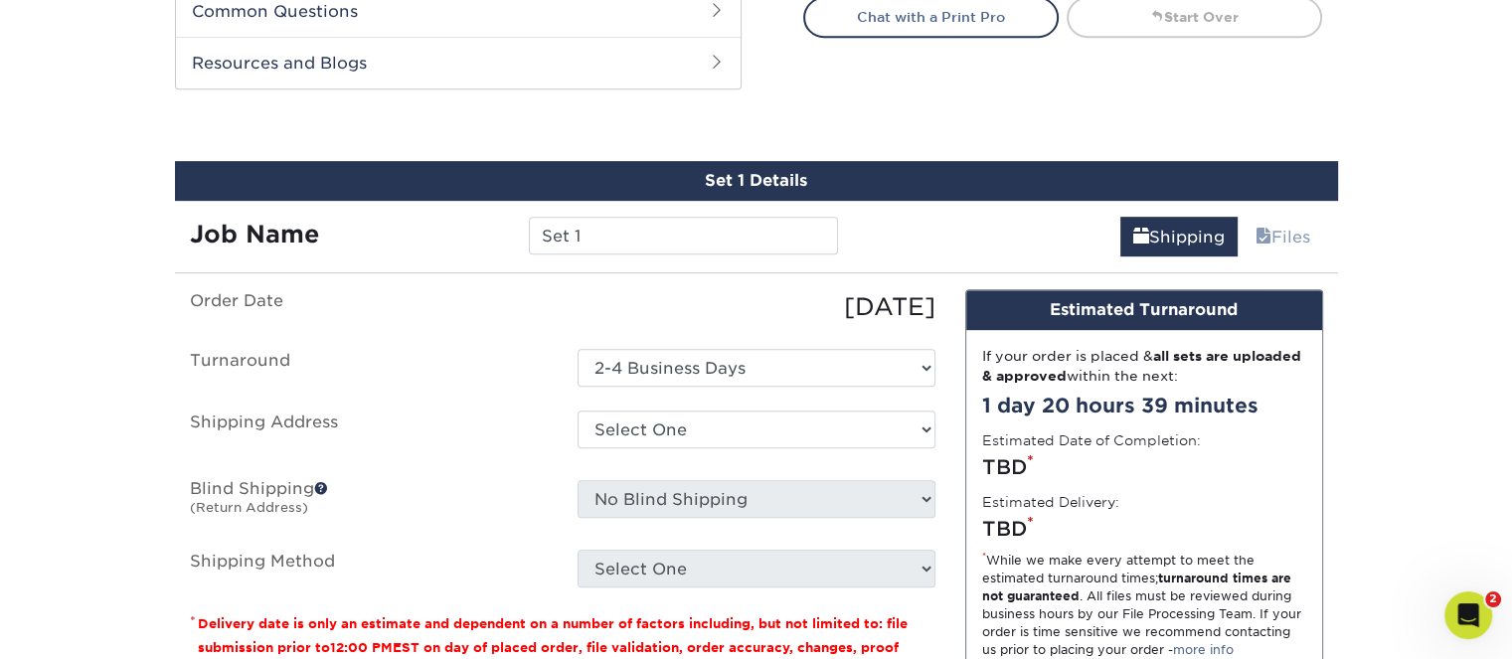
scroll to position [984, 0]
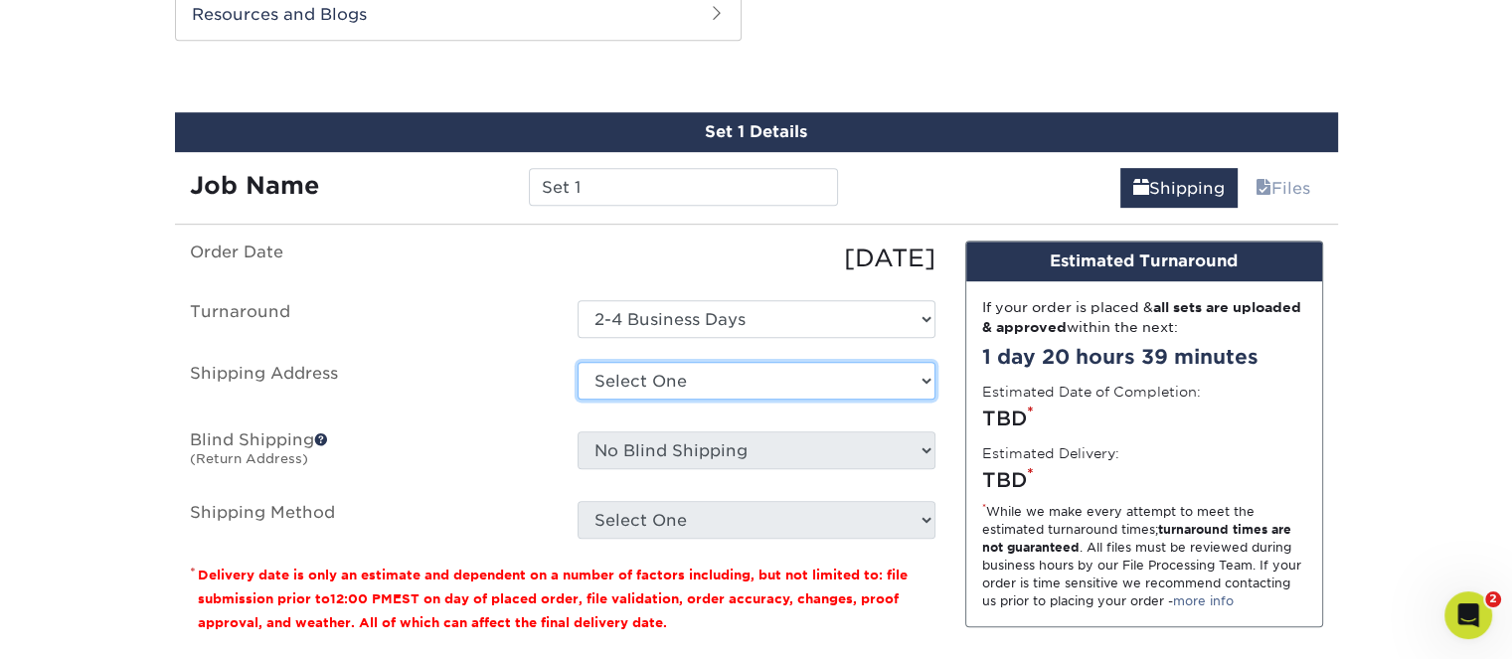
click at [930, 379] on select "Select One 143 Cape Florida Drive Andy's Home Address Andy's home address + Add…" at bounding box center [756, 381] width 358 height 38
select select "57005"
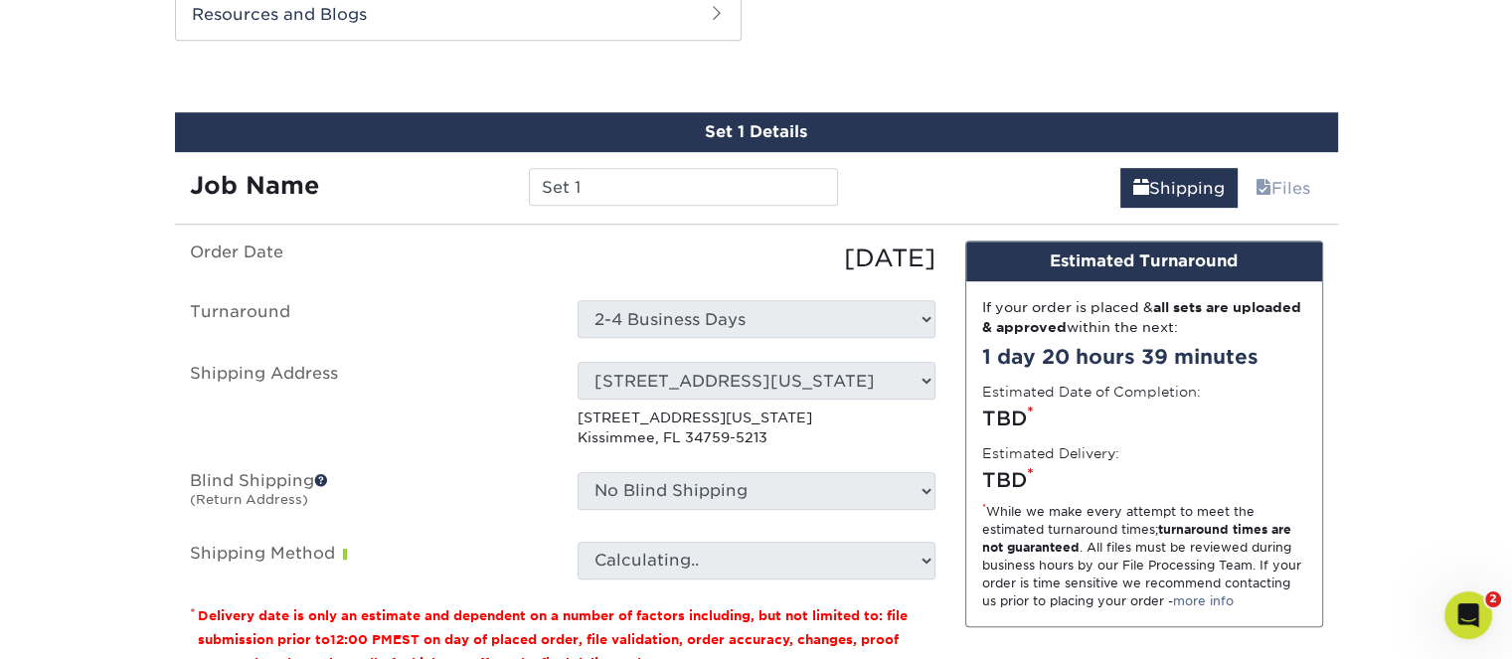
scroll to position [1083, 0]
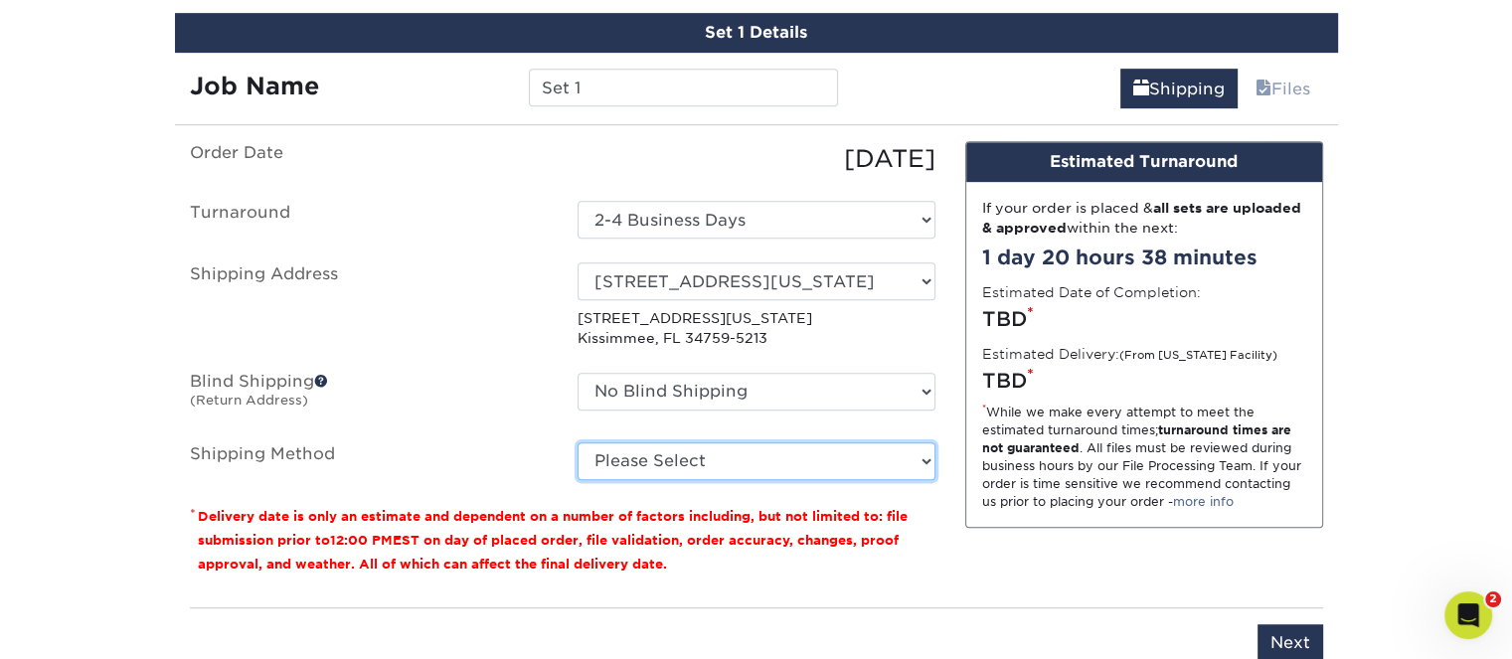
click at [923, 459] on select "Please Select Ground Shipping (+$7.84) 3 Day Shipping Service (+$41.24) 2 Day A…" at bounding box center [756, 461] width 358 height 38
select select "03"
click at [577, 442] on select "Please Select Ground Shipping (+$7.84) 3 Day Shipping Service (+$41.24) 2 Day A…" at bounding box center [756, 461] width 358 height 38
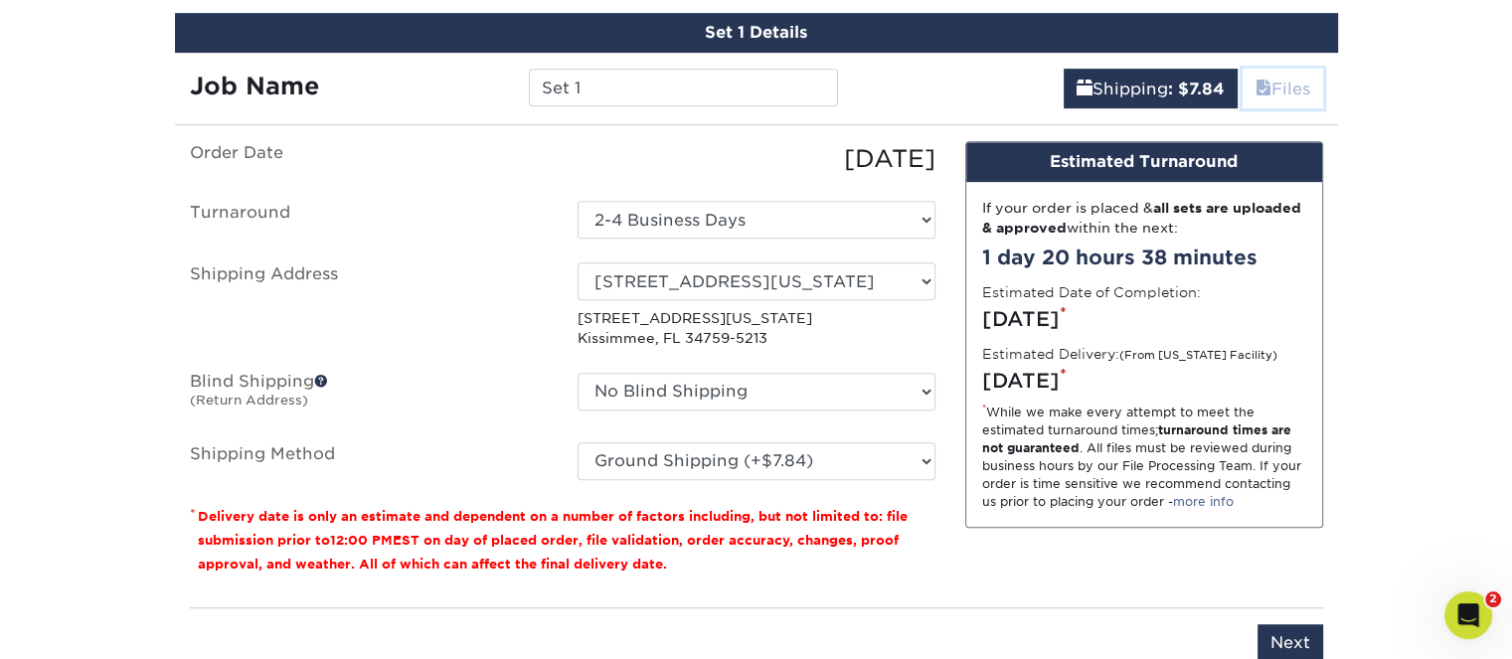
click at [1284, 86] on link "Files" at bounding box center [1282, 89] width 81 height 40
click at [1306, 631] on input "Next" at bounding box center [1290, 643] width 66 height 38
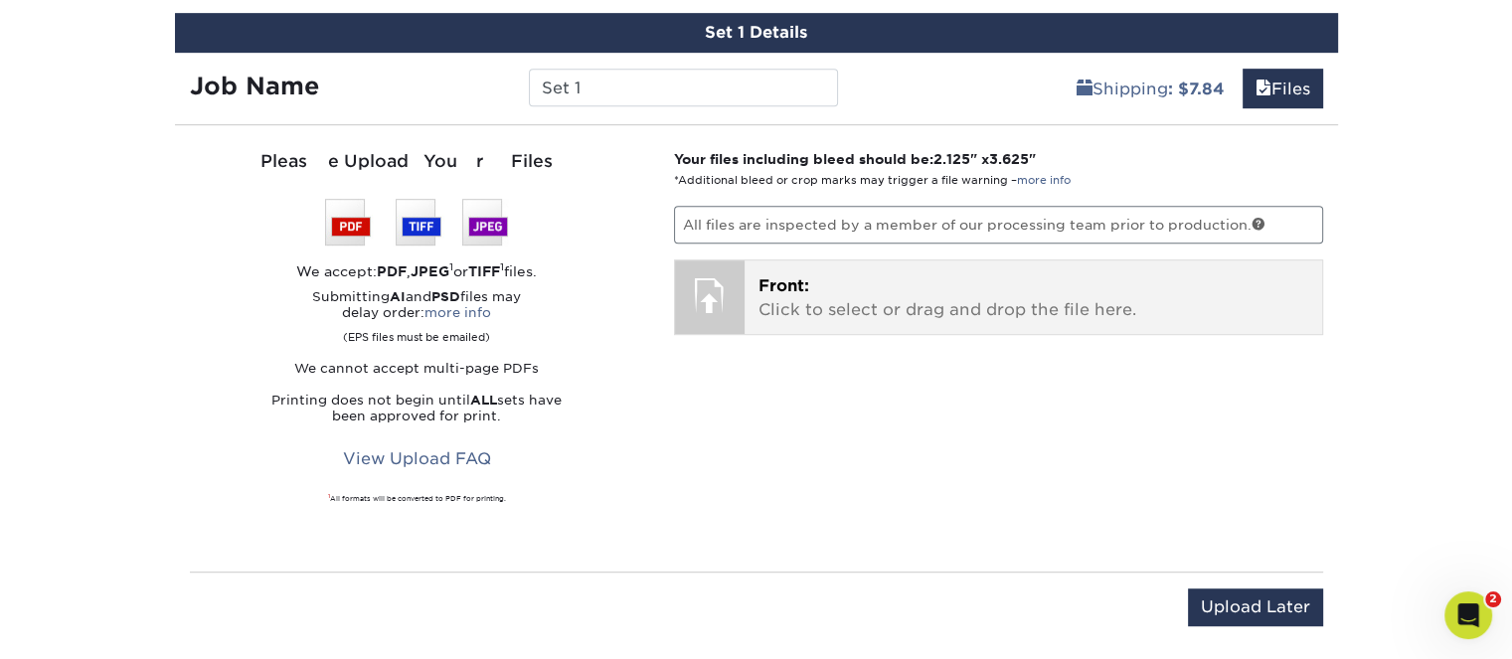
click at [795, 308] on p "Front: Click to select or drag and drop the file here." at bounding box center [1033, 298] width 550 height 48
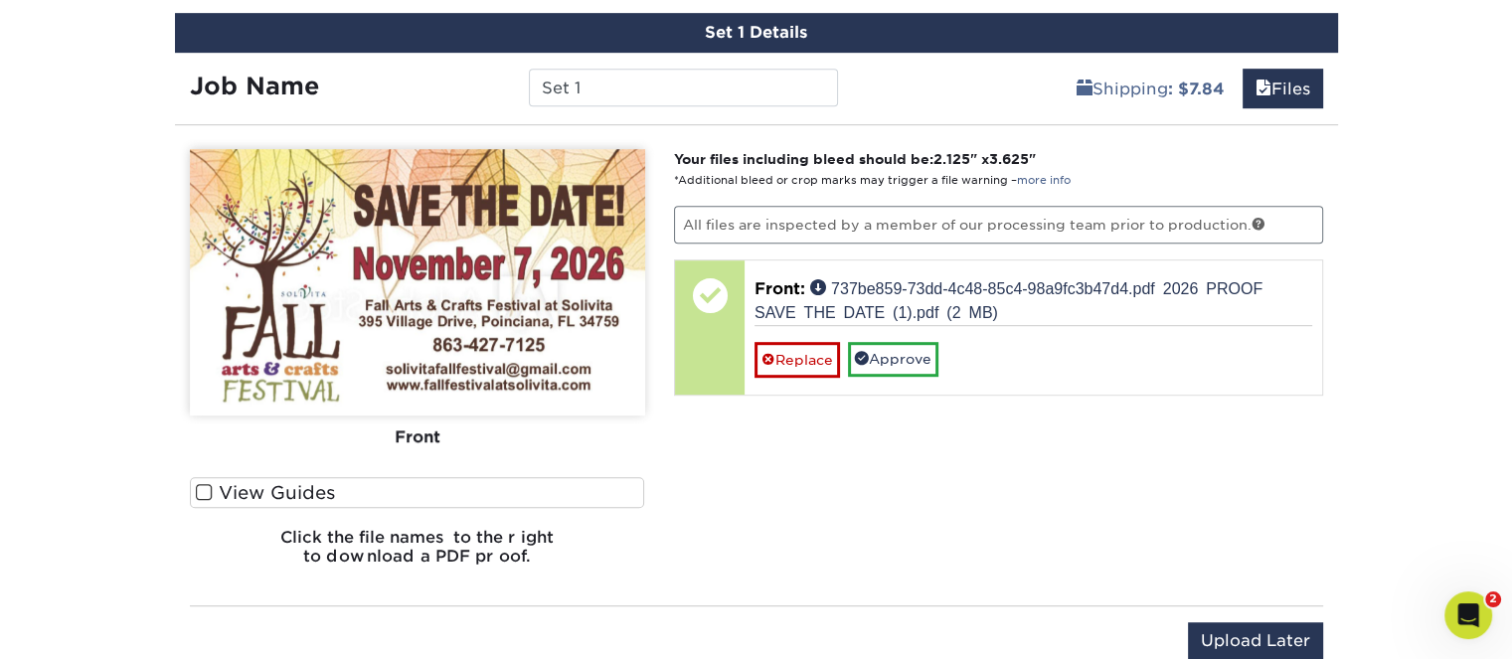
click at [207, 487] on span at bounding box center [204, 492] width 17 height 19
click at [0, 0] on input "View Guides" at bounding box center [0, 0] width 0 height 0
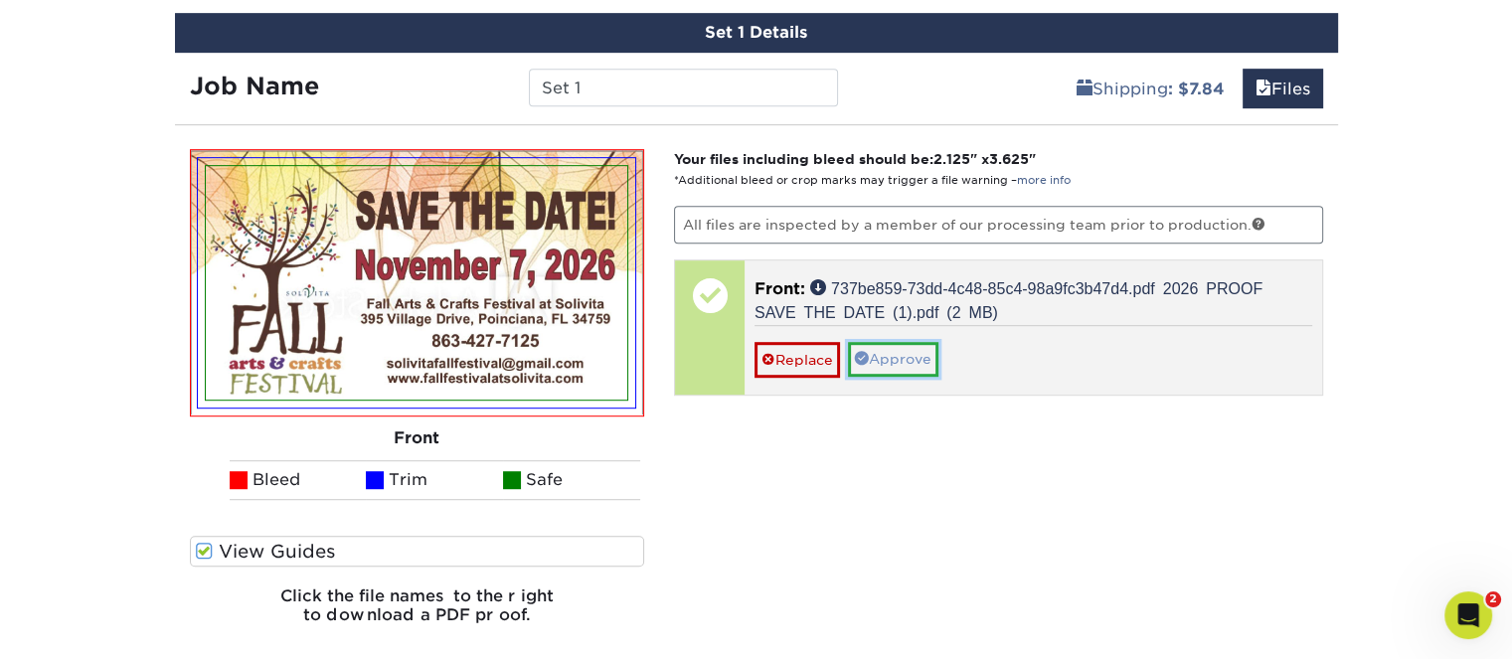
click at [915, 351] on link "Approve" at bounding box center [893, 359] width 90 height 34
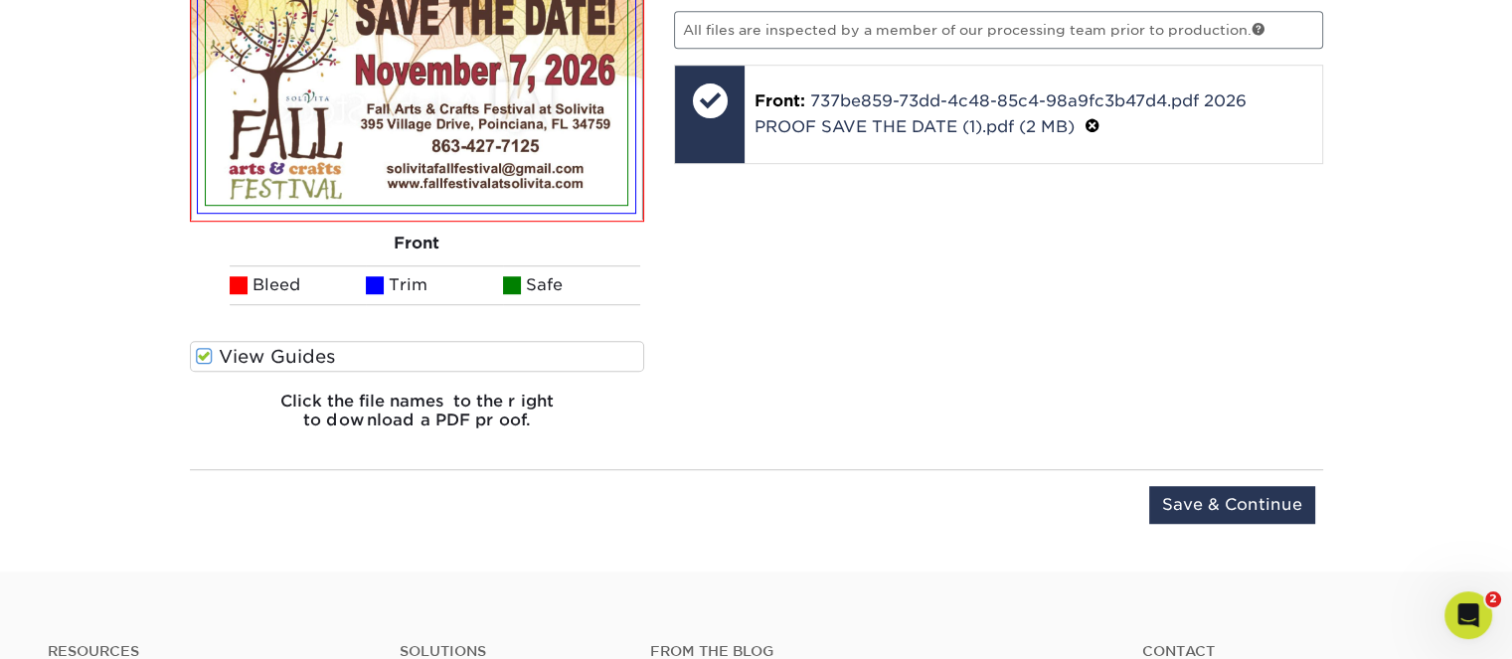
scroll to position [1282, 0]
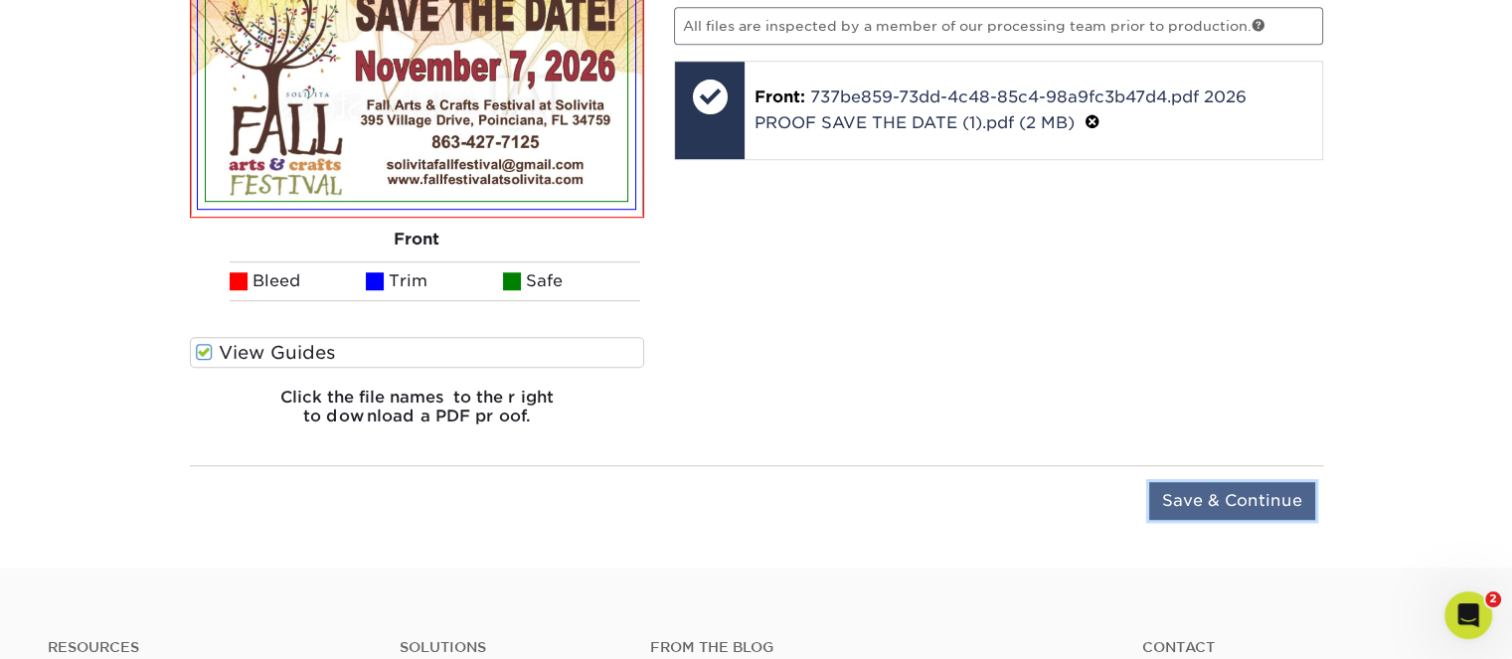
click at [1234, 496] on input "Save & Continue" at bounding box center [1232, 501] width 166 height 38
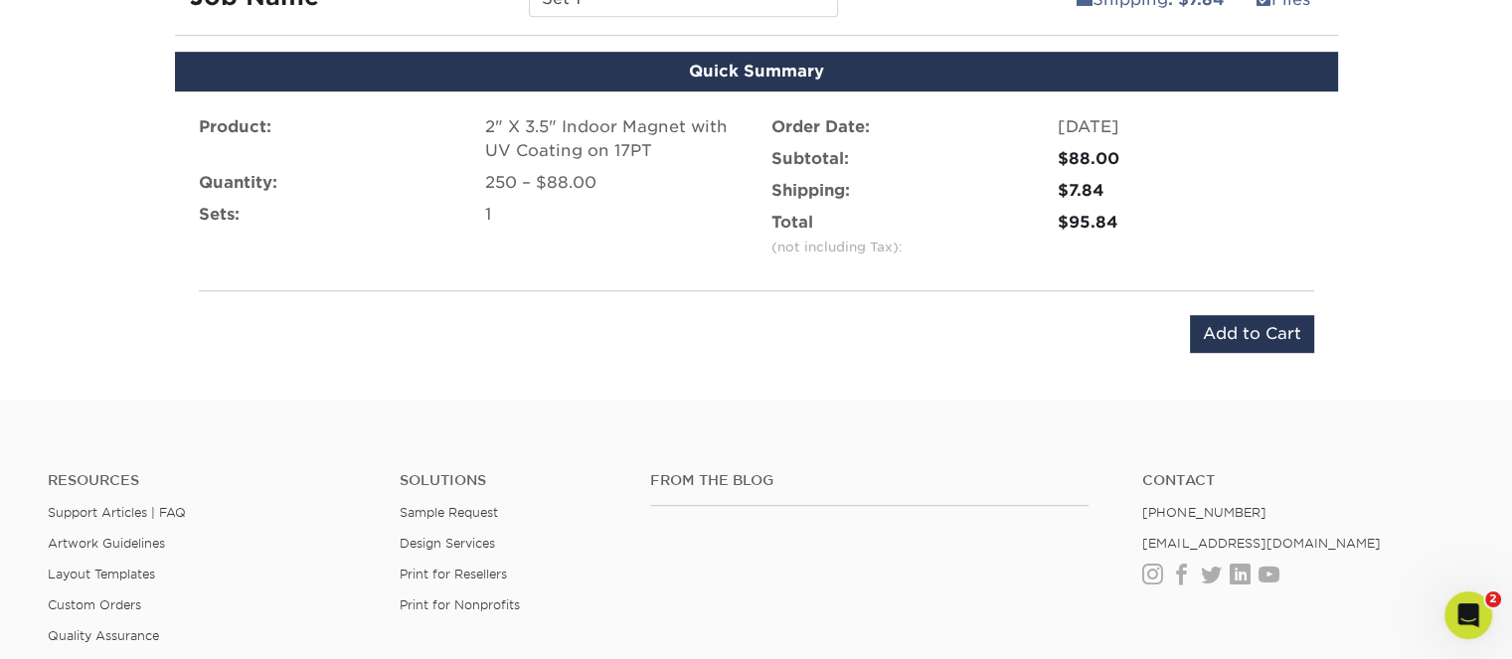
scroll to position [1083, 0]
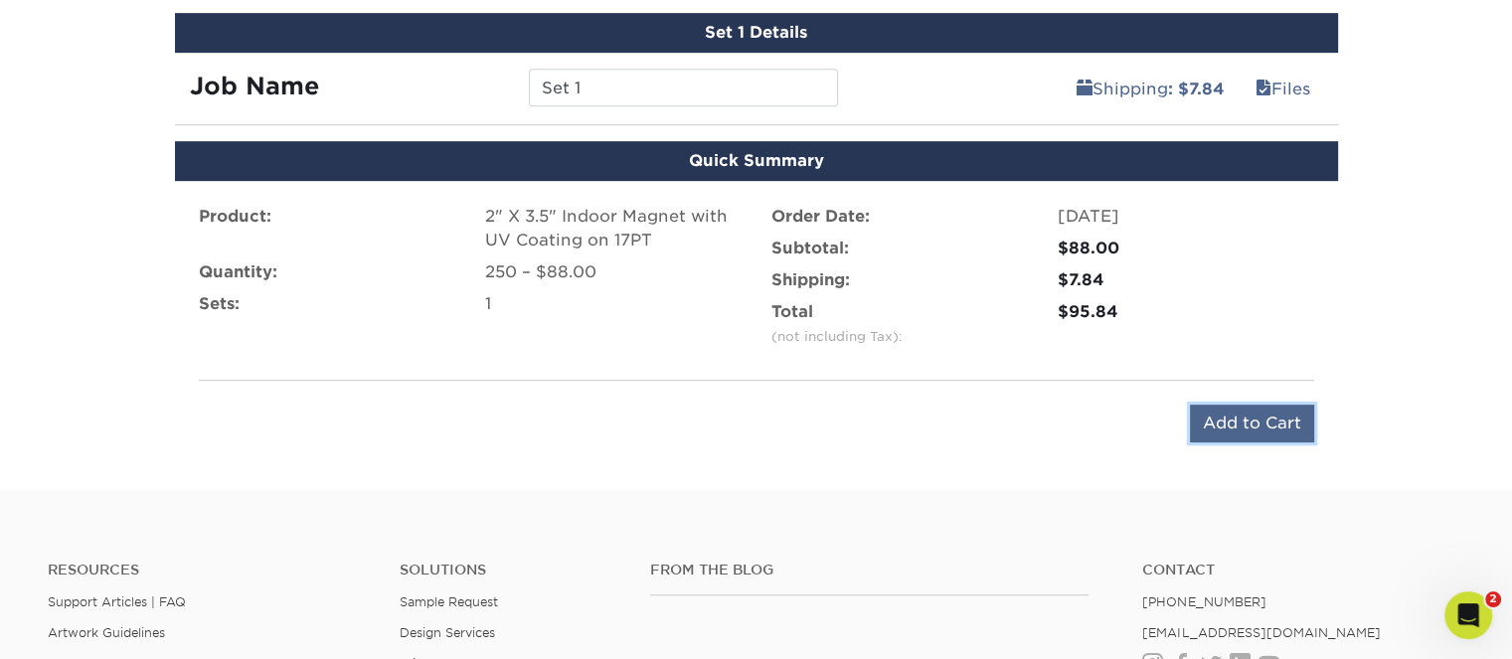
click at [1219, 416] on input "Add to Cart" at bounding box center [1252, 424] width 124 height 38
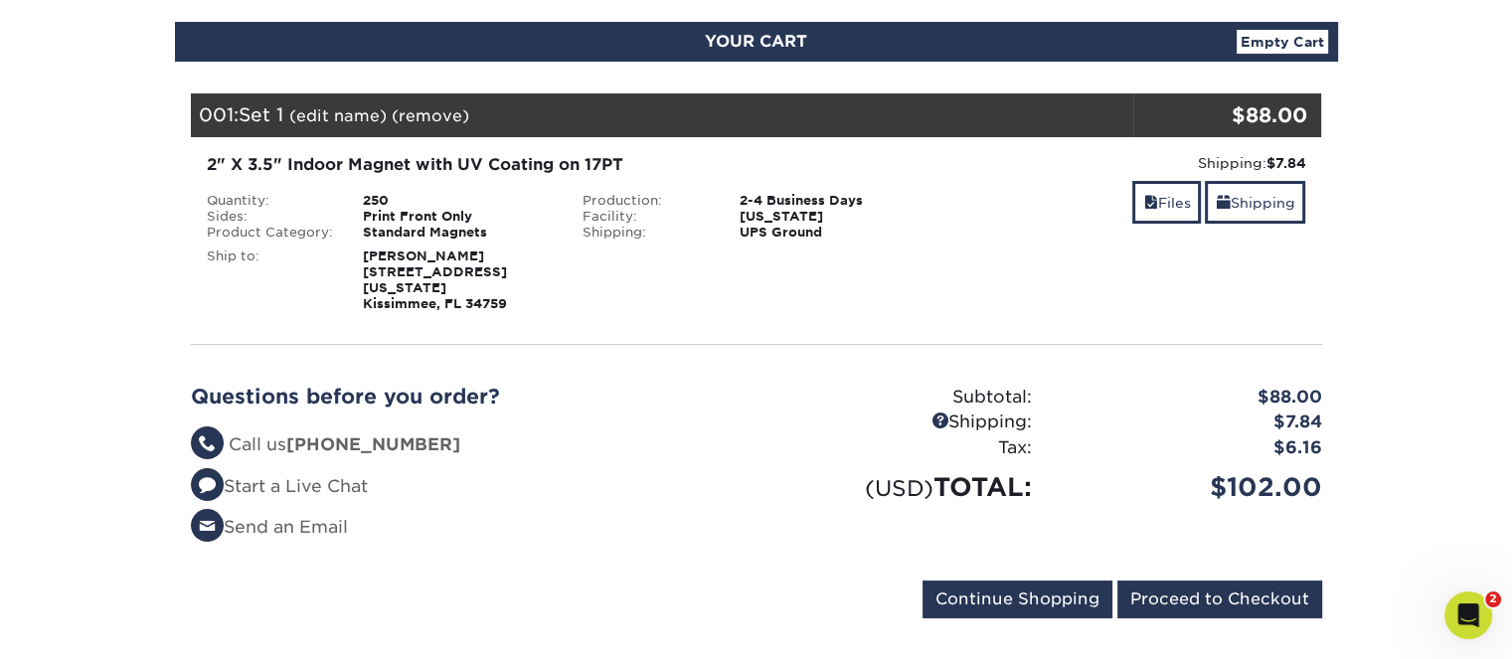
scroll to position [199, 0]
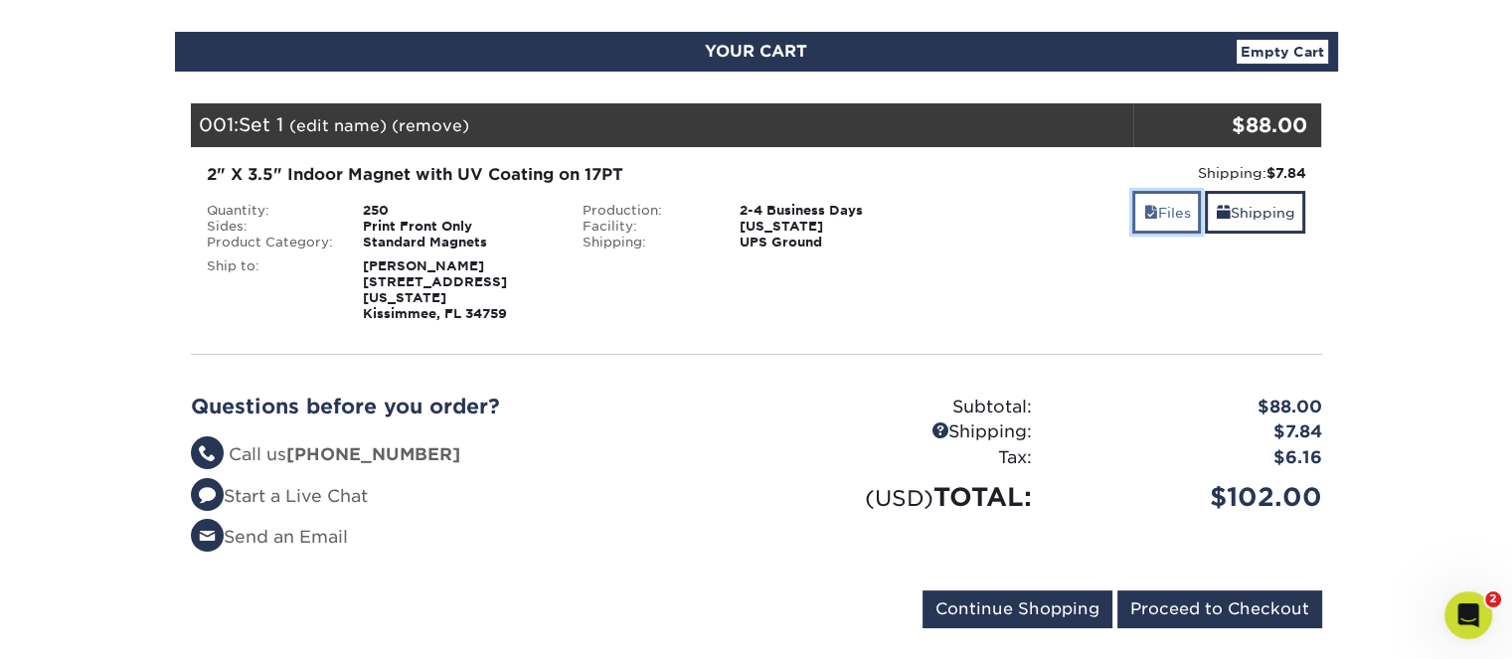
click at [1155, 216] on link "Files" at bounding box center [1166, 212] width 69 height 43
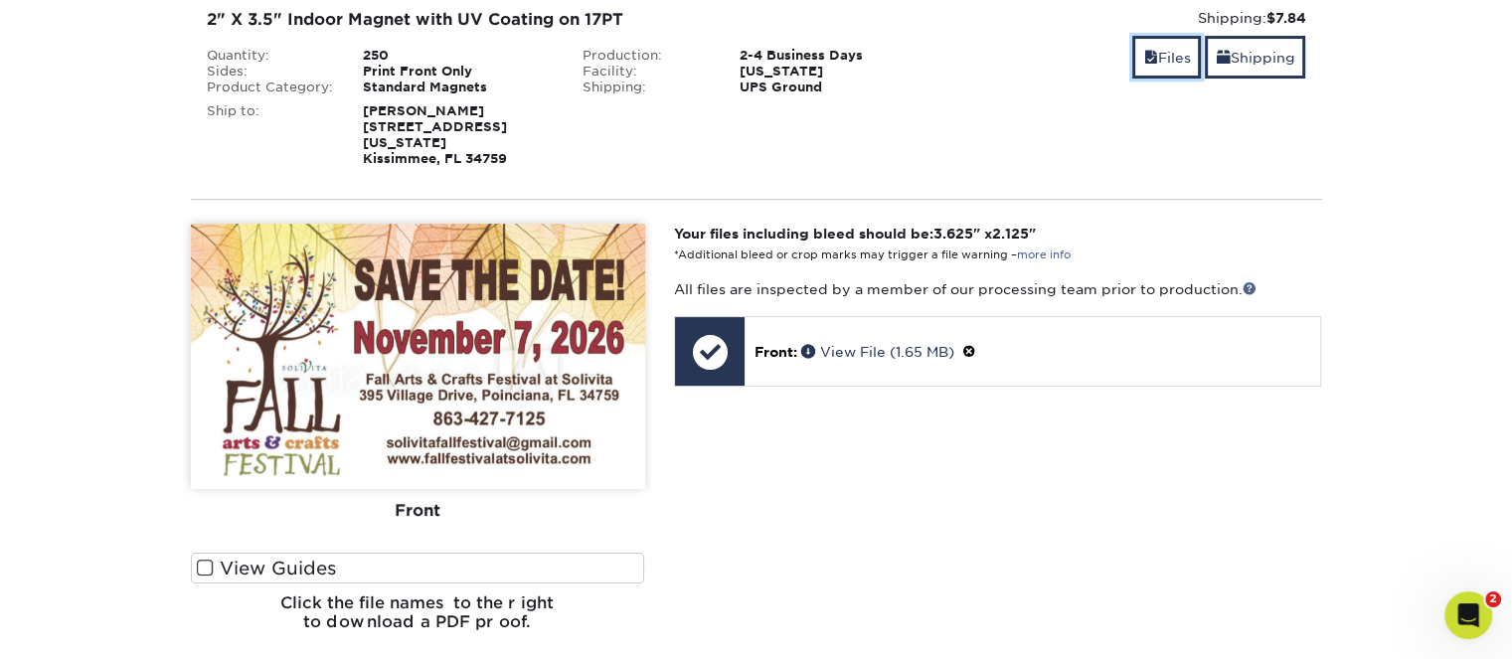
scroll to position [497, 0]
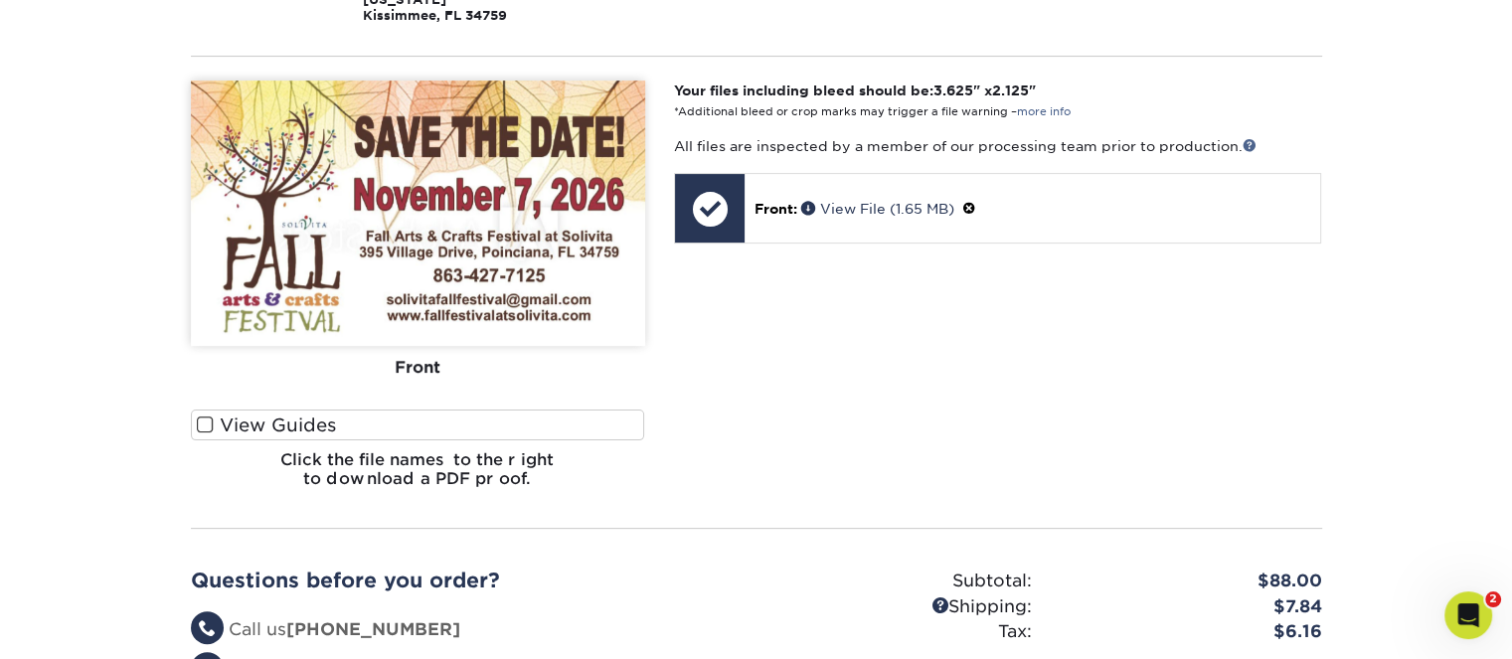
click at [205, 415] on span at bounding box center [205, 424] width 17 height 19
click at [0, 0] on input "View Guides" at bounding box center [0, 0] width 0 height 0
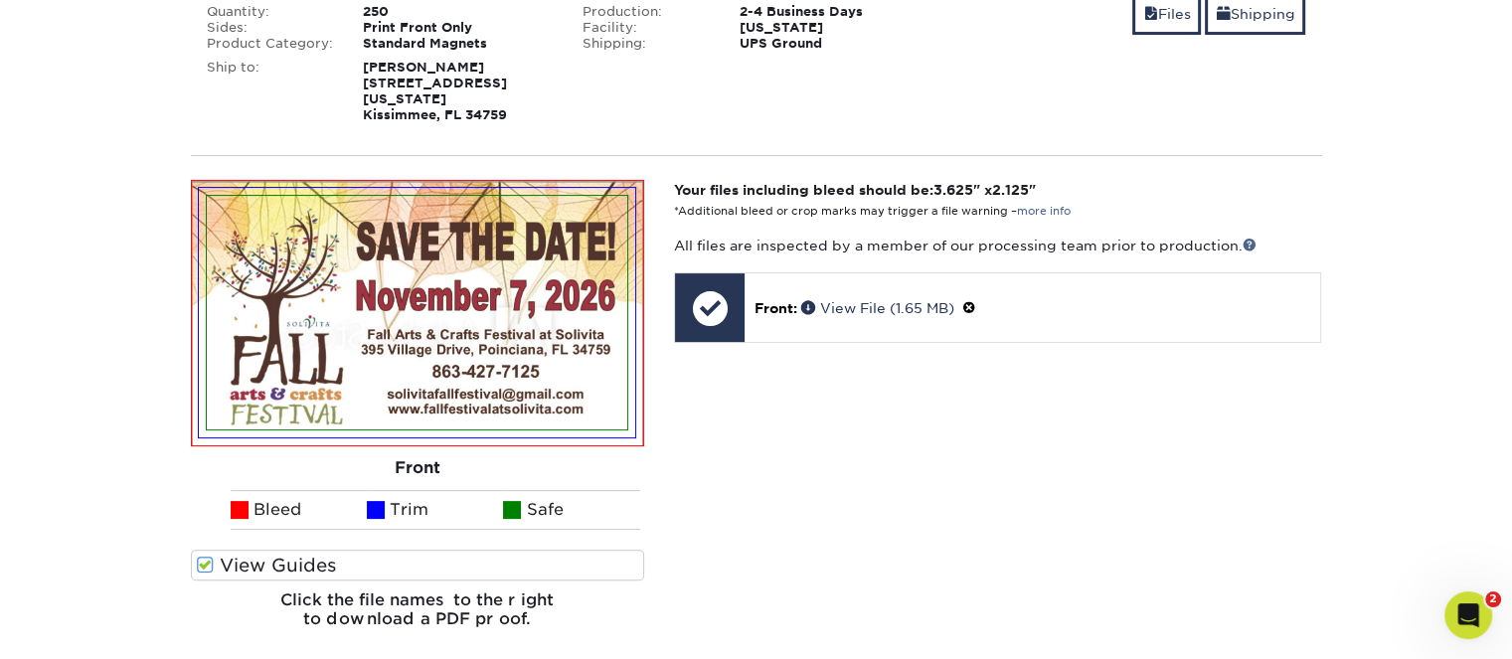
scroll to position [199, 0]
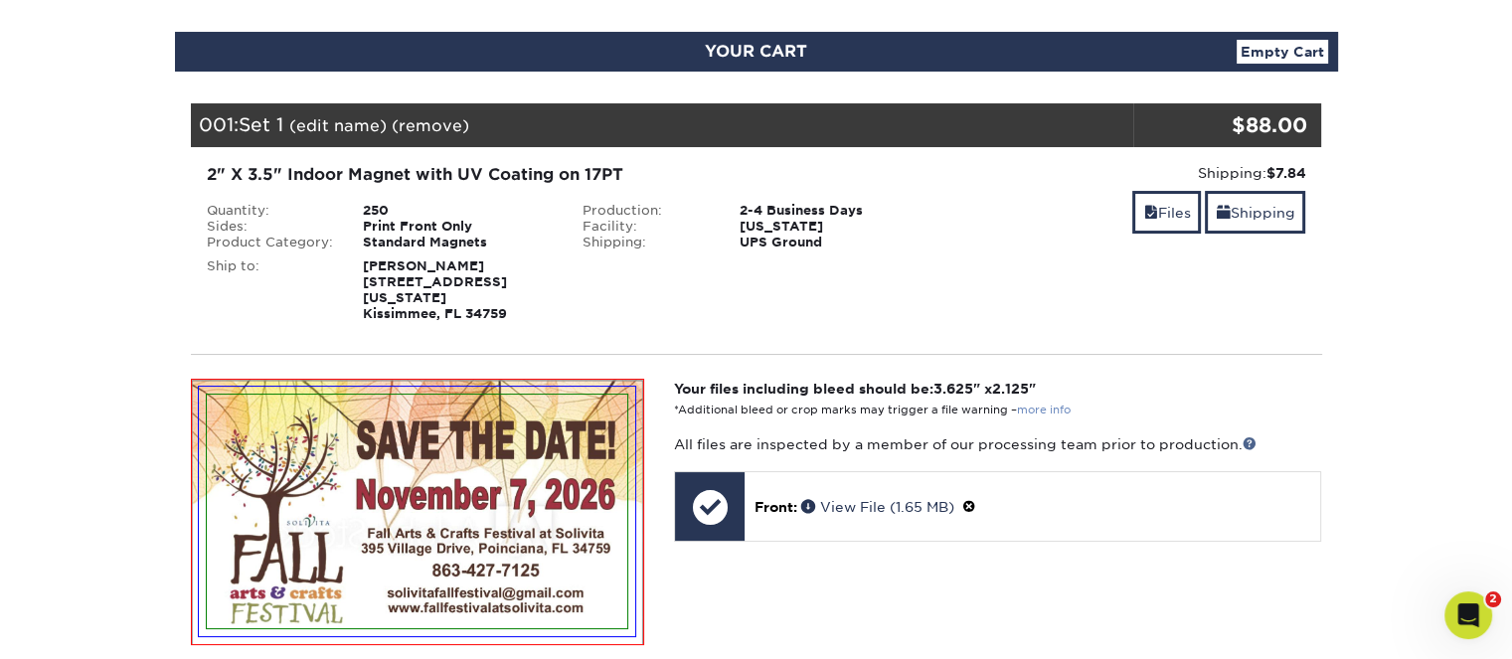
click at [1031, 404] on link "more info" at bounding box center [1044, 410] width 54 height 13
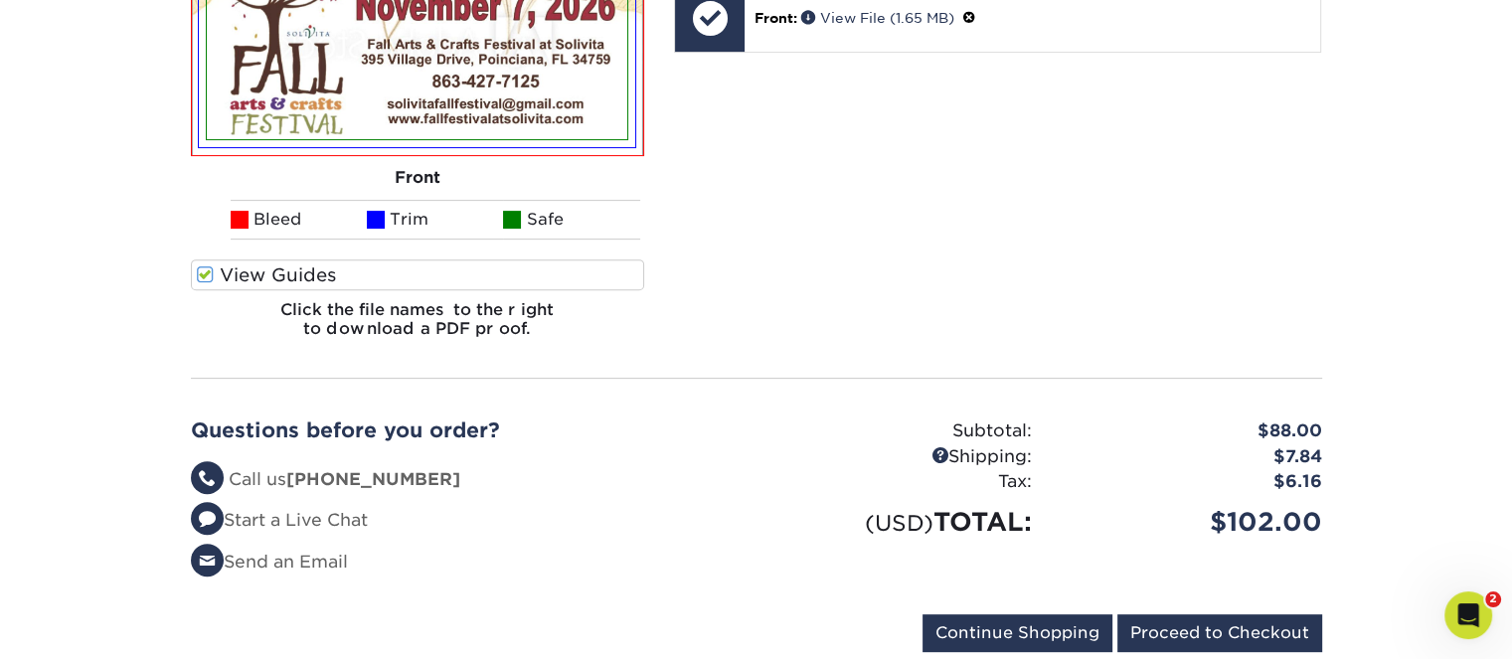
scroll to position [696, 0]
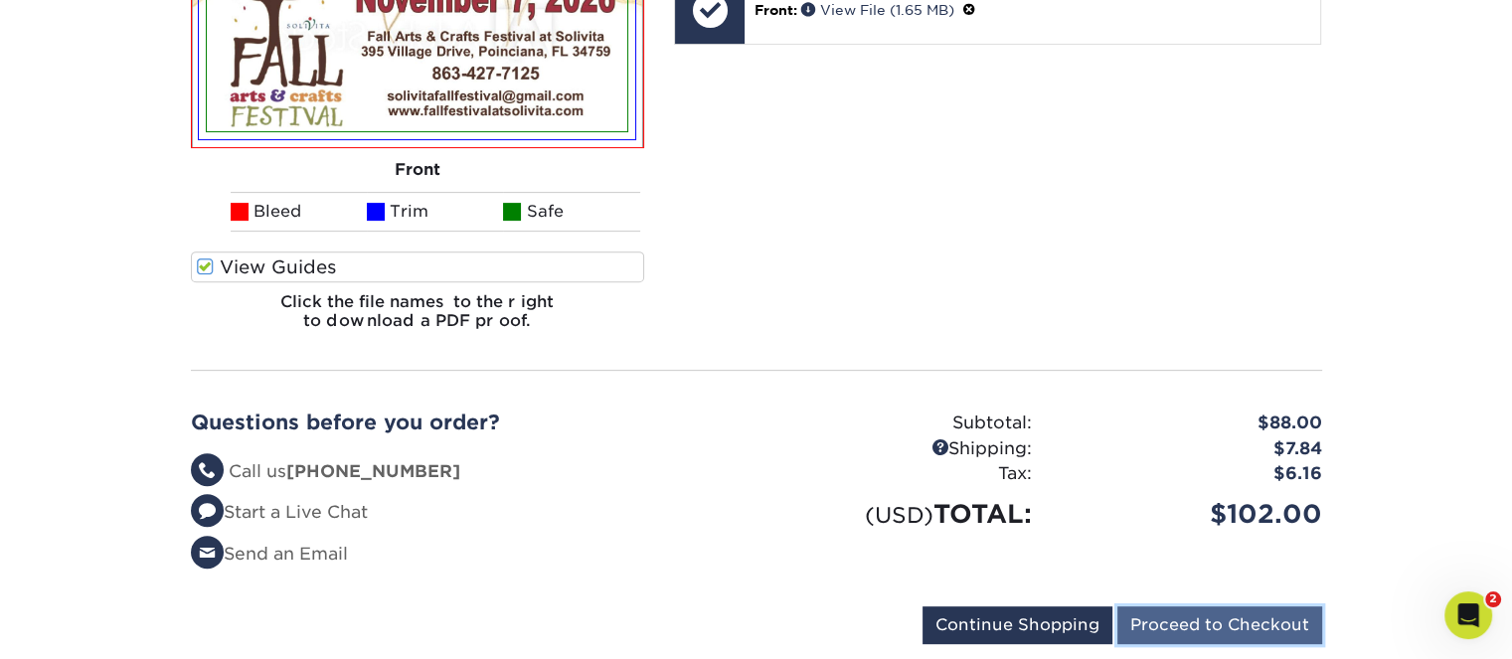
click at [1234, 606] on input "Proceed to Checkout" at bounding box center [1219, 625] width 205 height 38
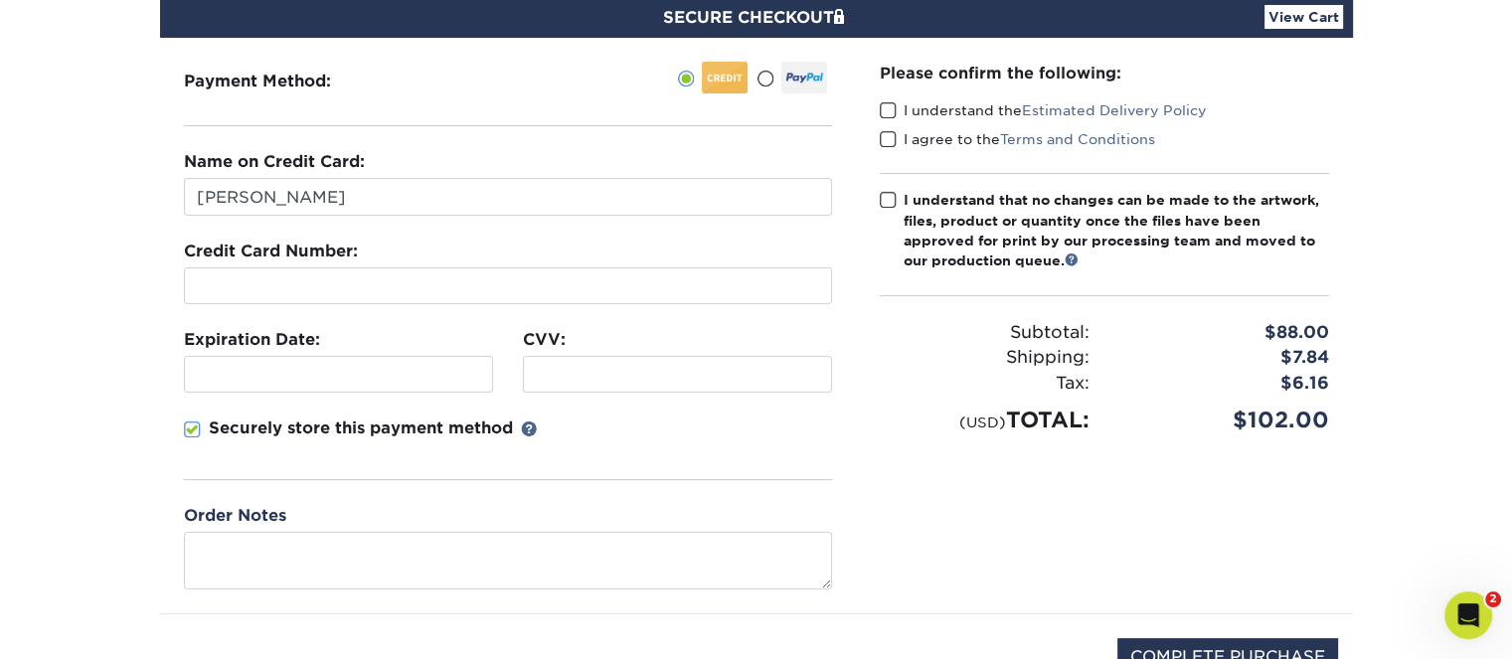
click at [892, 104] on span at bounding box center [888, 110] width 17 height 19
click at [0, 0] on input "I understand the Estimated Delivery Policy" at bounding box center [0, 0] width 0 height 0
click at [898, 135] on label "I agree to the Terms and Conditions" at bounding box center [1017, 139] width 275 height 20
click at [0, 0] on input "I agree to the Terms and Conditions" at bounding box center [0, 0] width 0 height 0
click at [882, 195] on span at bounding box center [888, 200] width 17 height 19
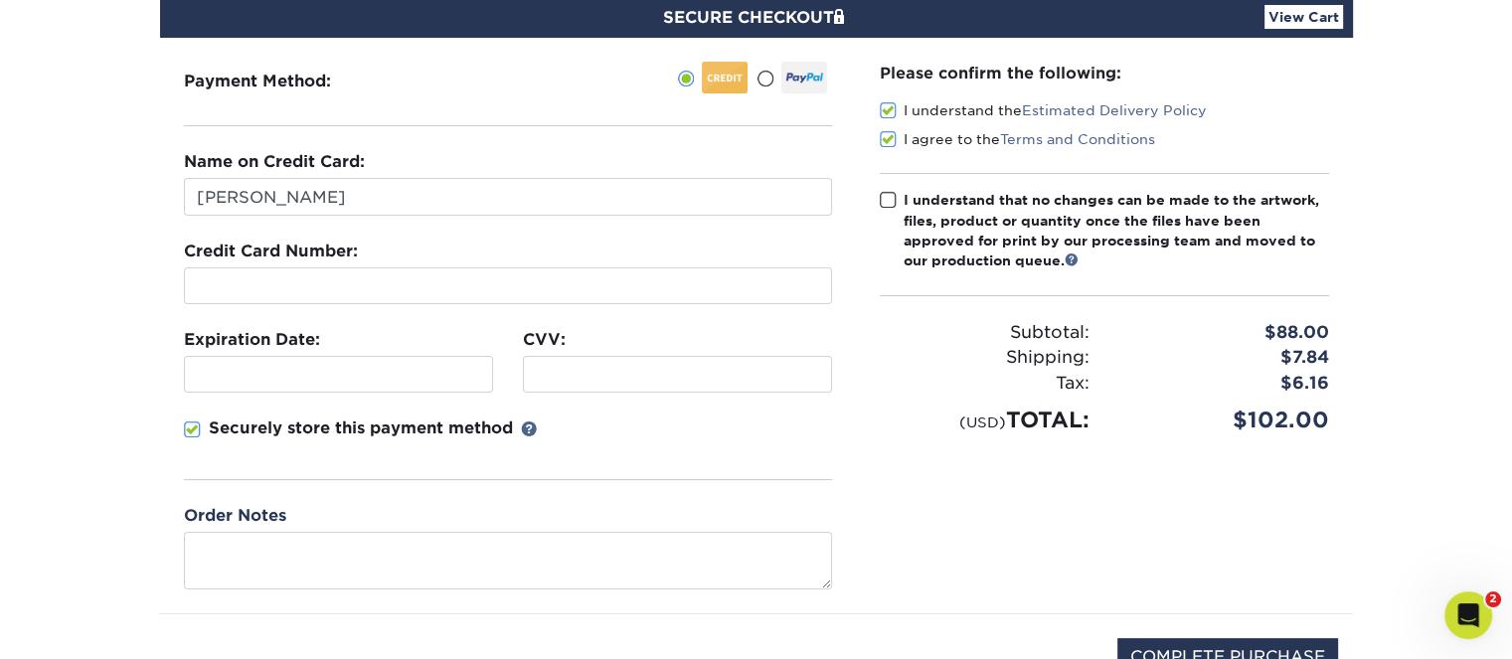
click at [0, 0] on input "I understand that no changes can be made to the artwork, files, product or quan…" at bounding box center [0, 0] width 0 height 0
click at [804, 79] on div at bounding box center [804, 78] width 46 height 32
click at [0, 0] on input "radio" at bounding box center [0, 0] width 0 height 0
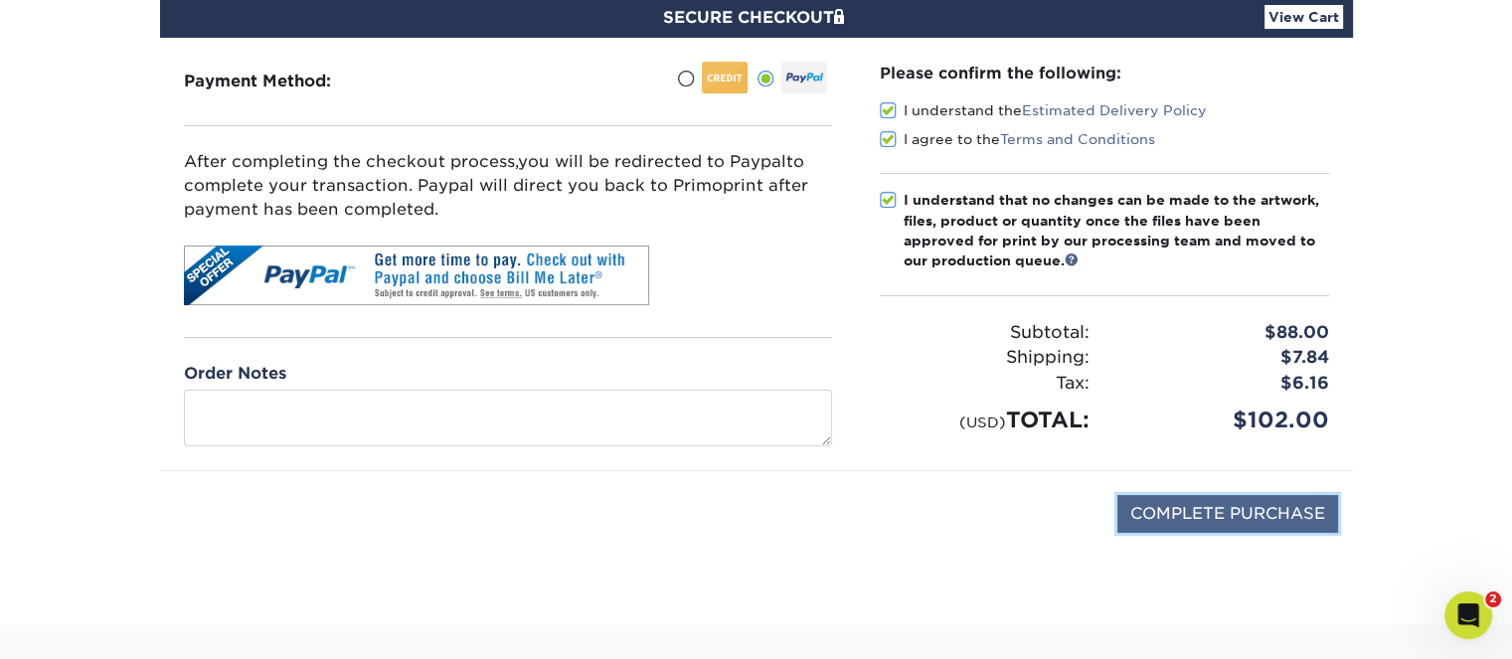
click at [1244, 512] on input "COMPLETE PURCHASE" at bounding box center [1227, 514] width 221 height 38
type input "PROCESSING, PLEASE WAIT..."
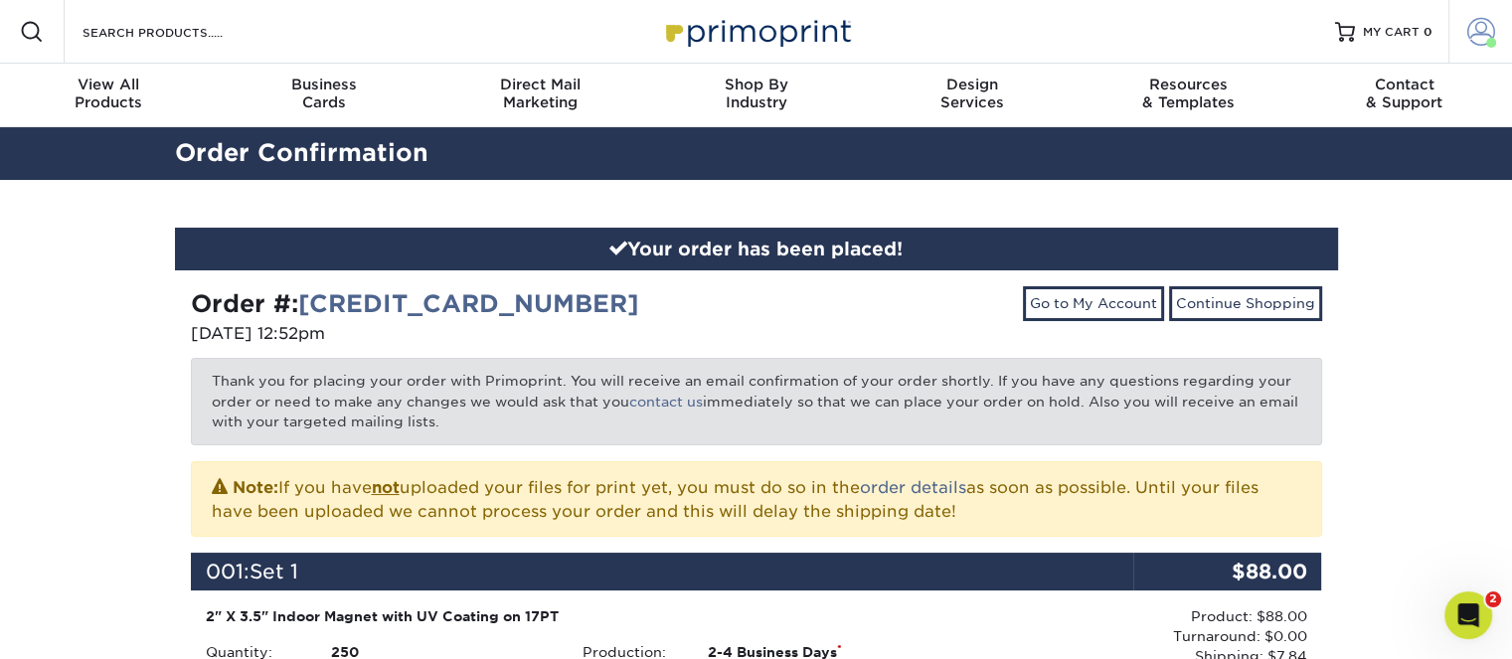
click at [1470, 34] on span at bounding box center [1481, 32] width 28 height 28
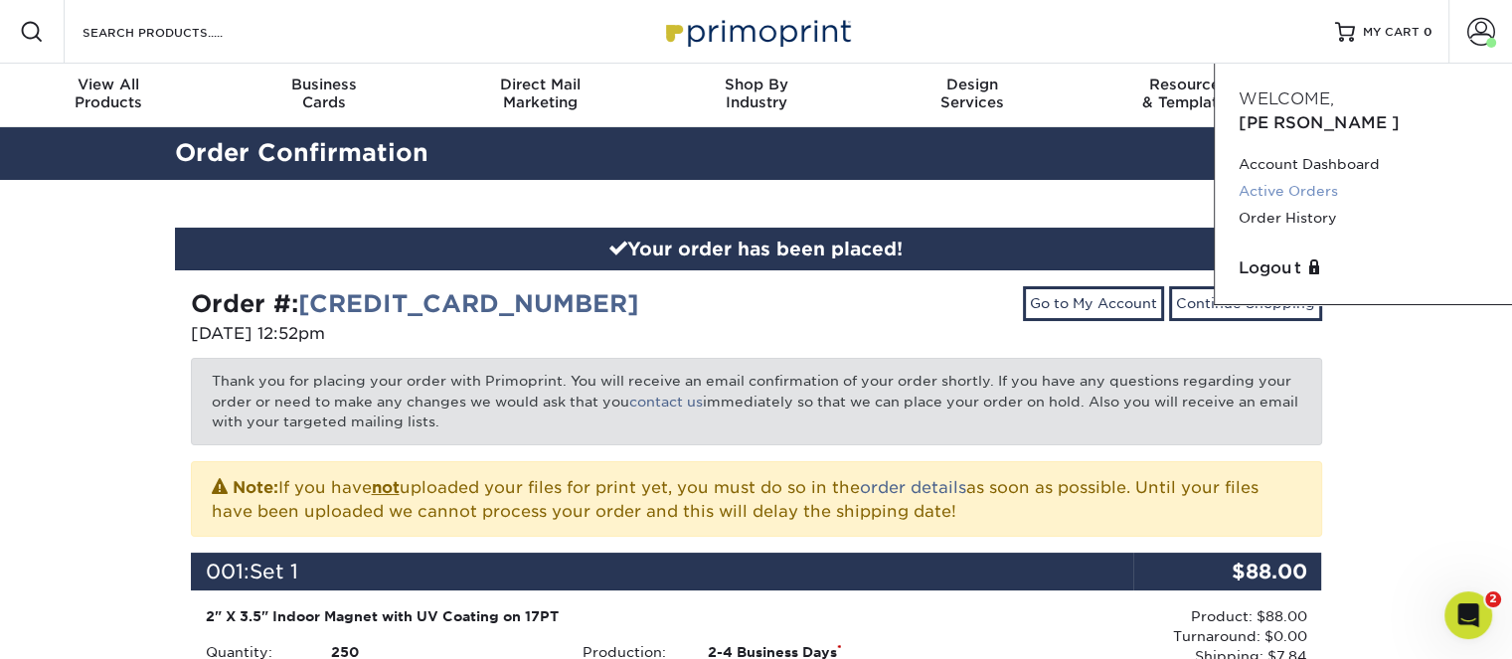
click at [1262, 178] on link "Active Orders" at bounding box center [1362, 191] width 249 height 27
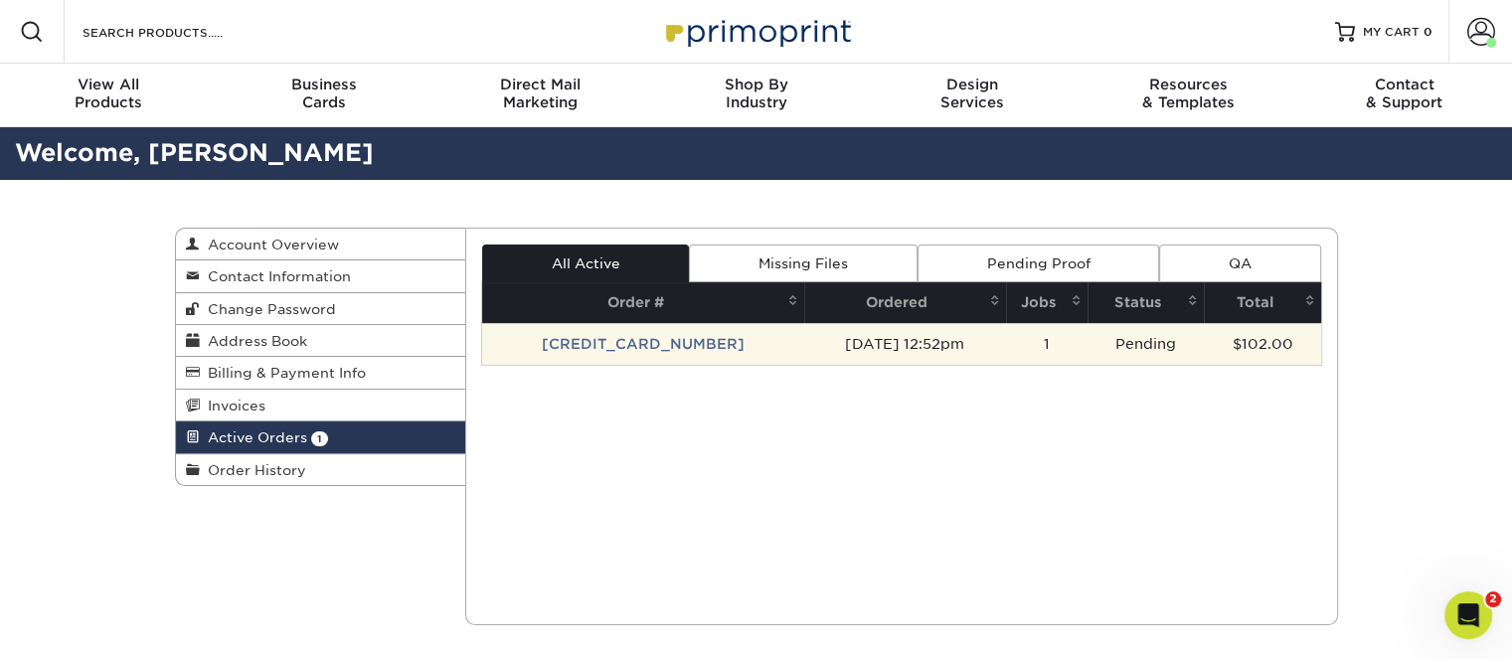
click at [677, 344] on td "[CREDIT_CARD_NUMBER]" at bounding box center [643, 344] width 322 height 42
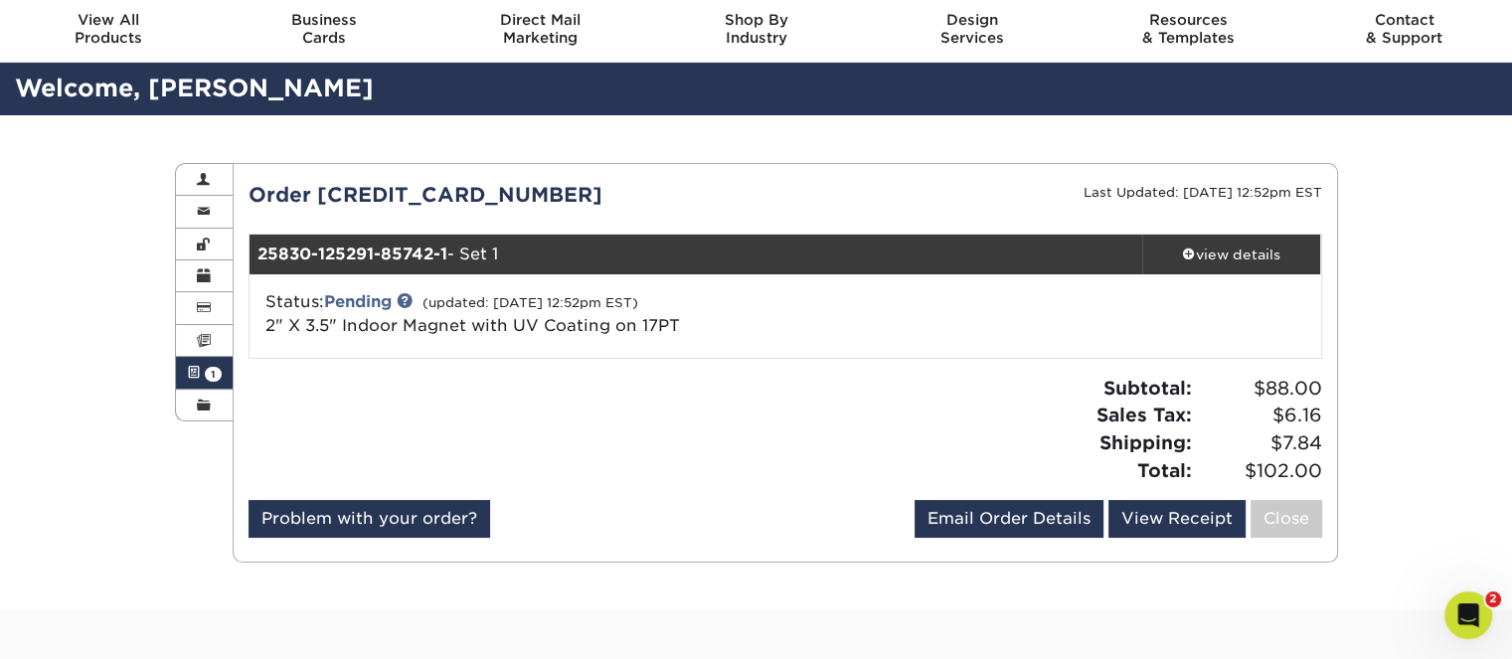
scroll to position [99, 0]
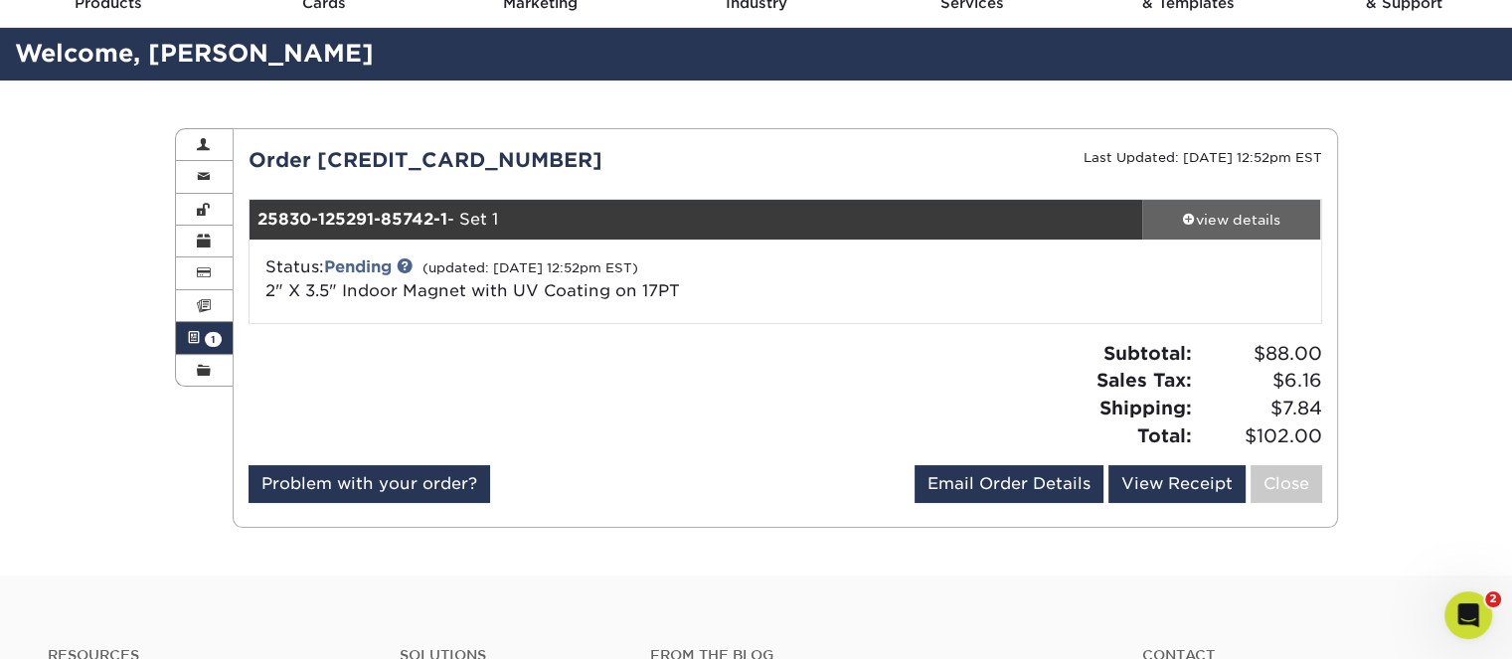
click at [1233, 214] on div "view details" at bounding box center [1231, 220] width 179 height 20
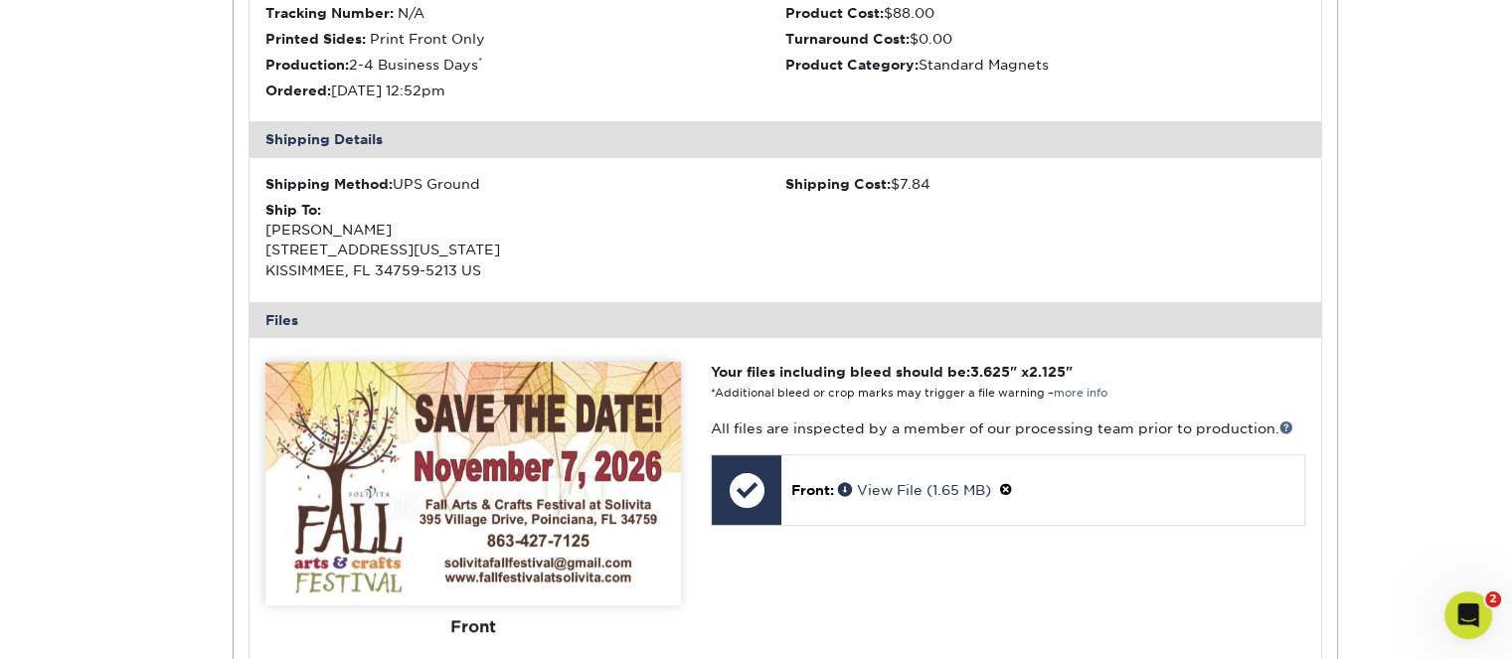
scroll to position [596, 0]
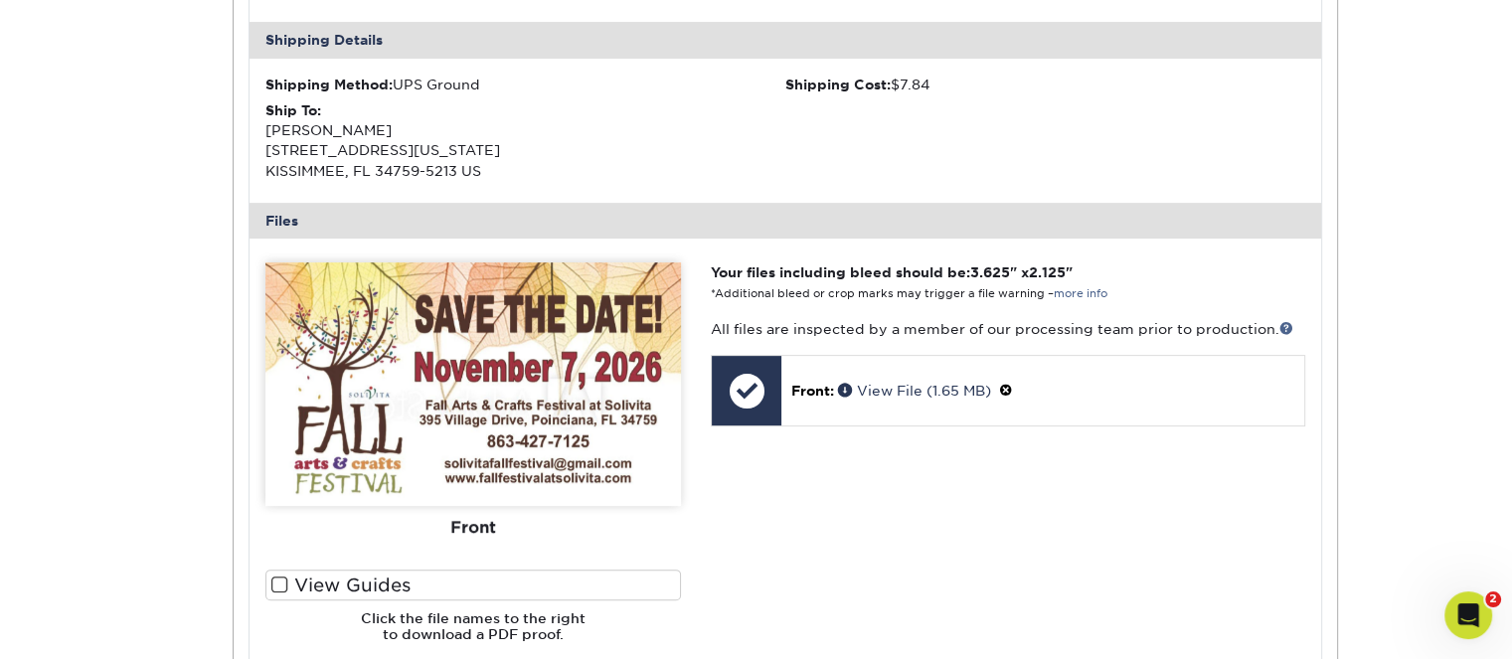
click at [282, 575] on span at bounding box center [279, 584] width 17 height 19
click at [0, 0] on input "View Guides" at bounding box center [0, 0] width 0 height 0
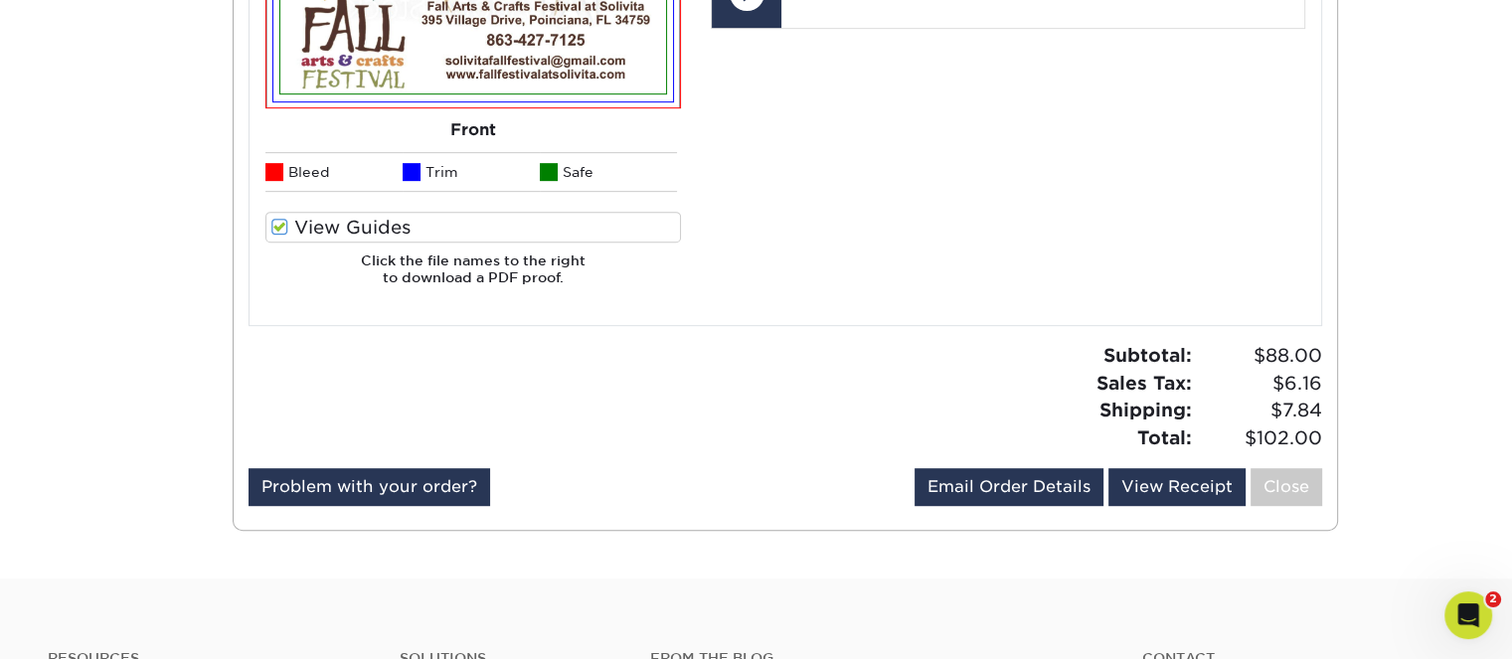
scroll to position [1093, 0]
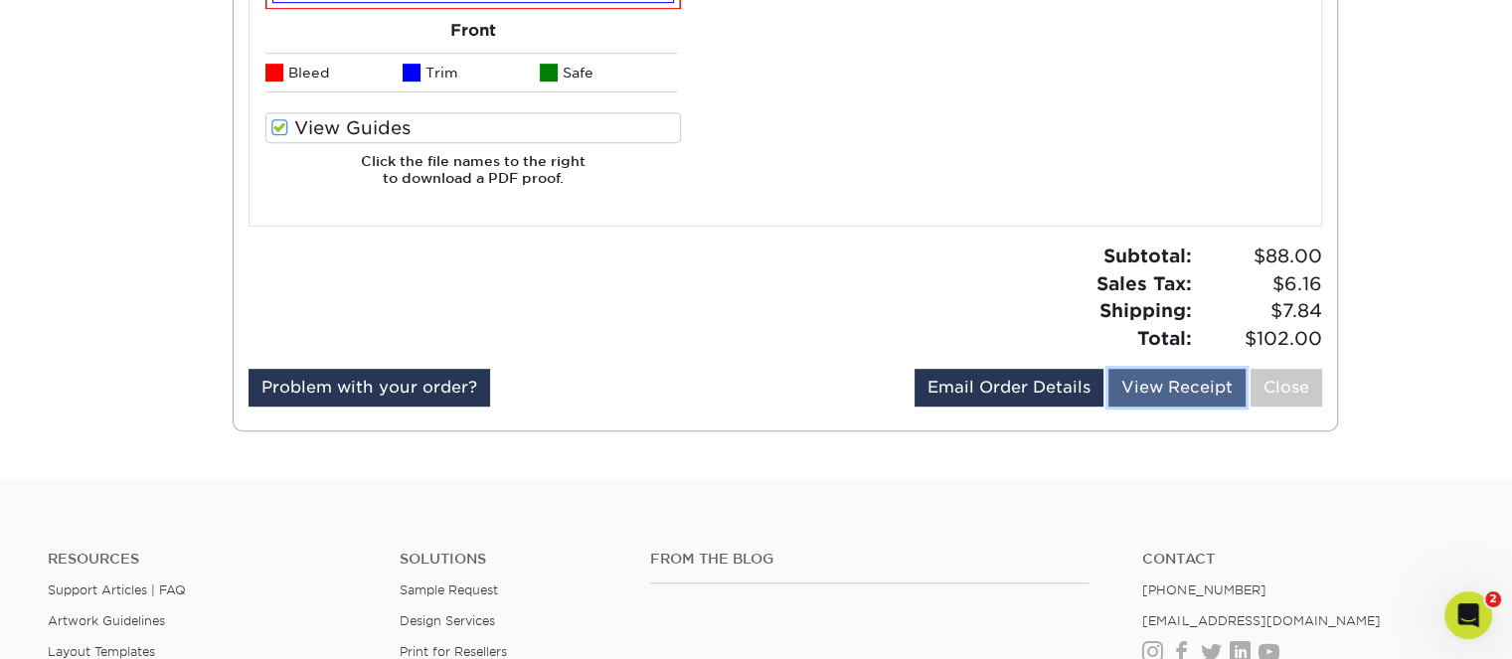
click at [1175, 393] on link "View Receipt" at bounding box center [1176, 388] width 137 height 38
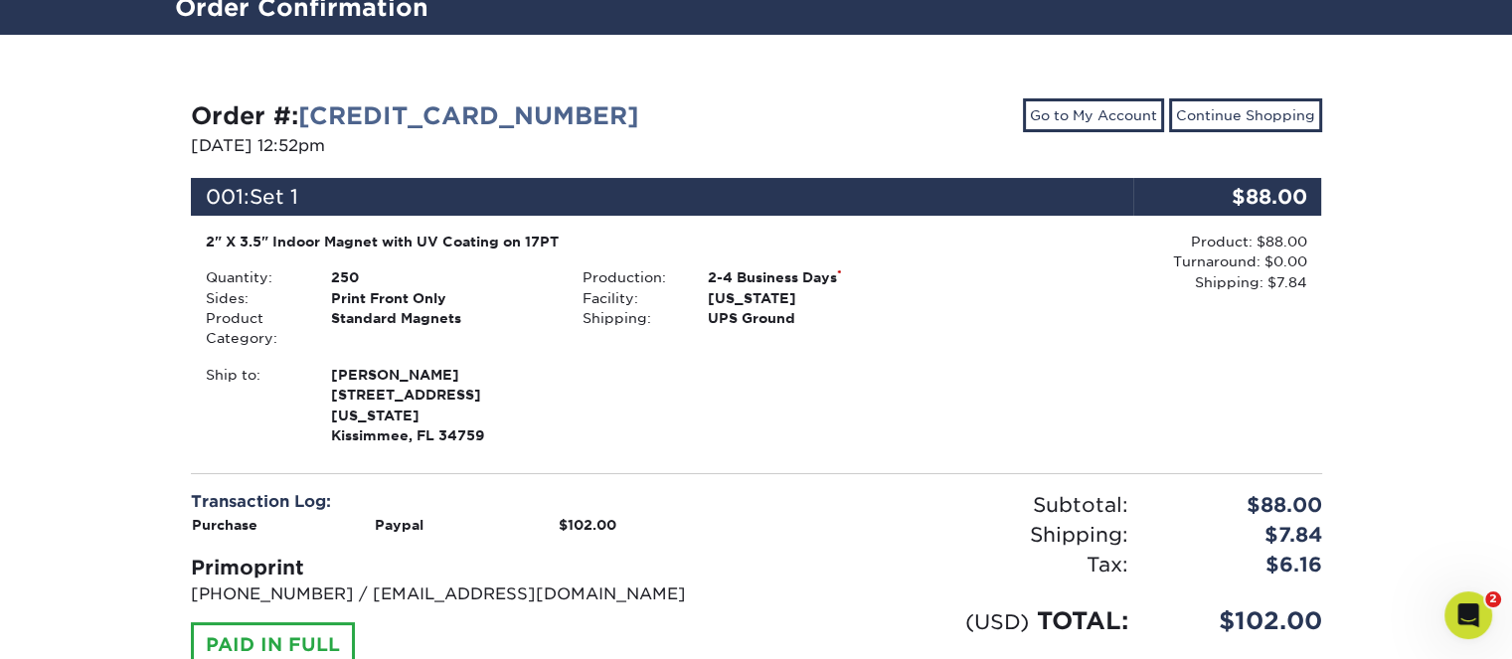
scroll to position [298, 0]
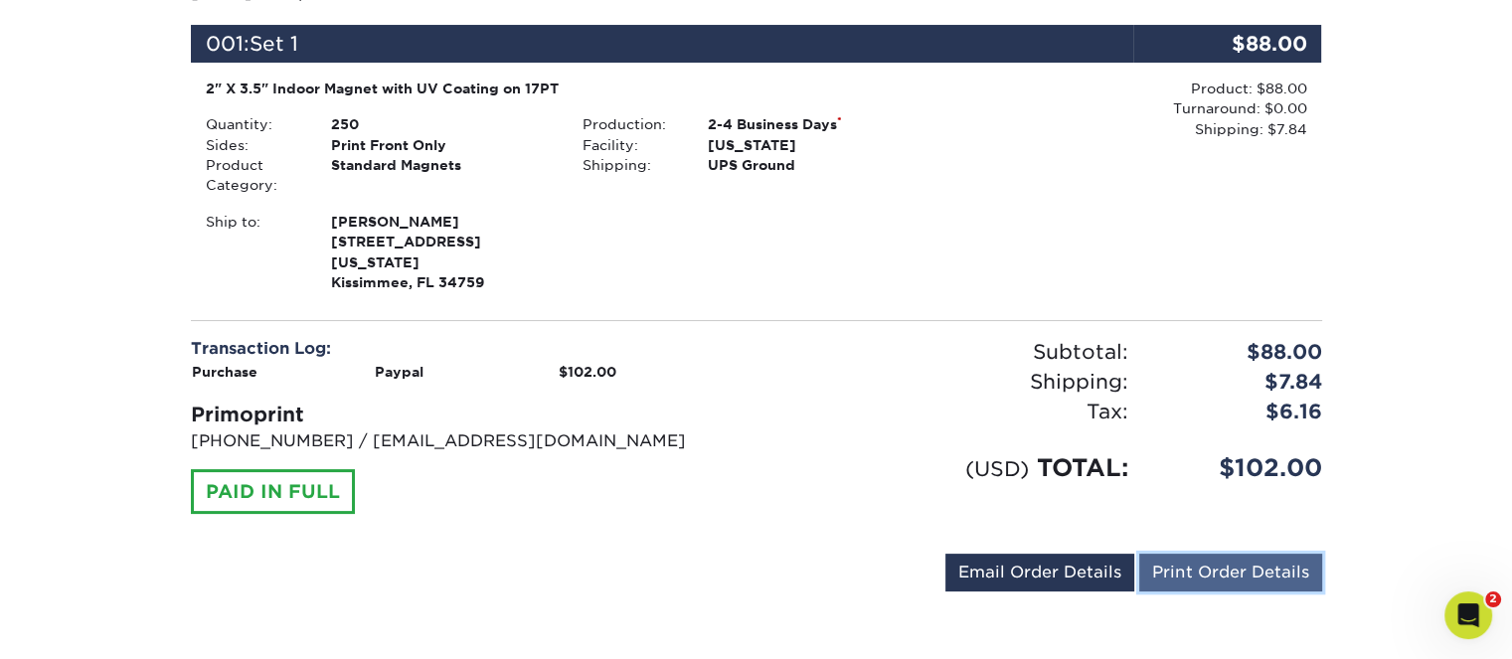
click at [1213, 554] on link "Print Order Details" at bounding box center [1230, 573] width 183 height 38
click at [179, 118] on div "Order #: [CREDIT_CARD_NUMBER] [DATE] 12:52pm Go to My Account Continue Shopping…" at bounding box center [756, 272] width 1163 height 687
